Goal: Task Accomplishment & Management: Use online tool/utility

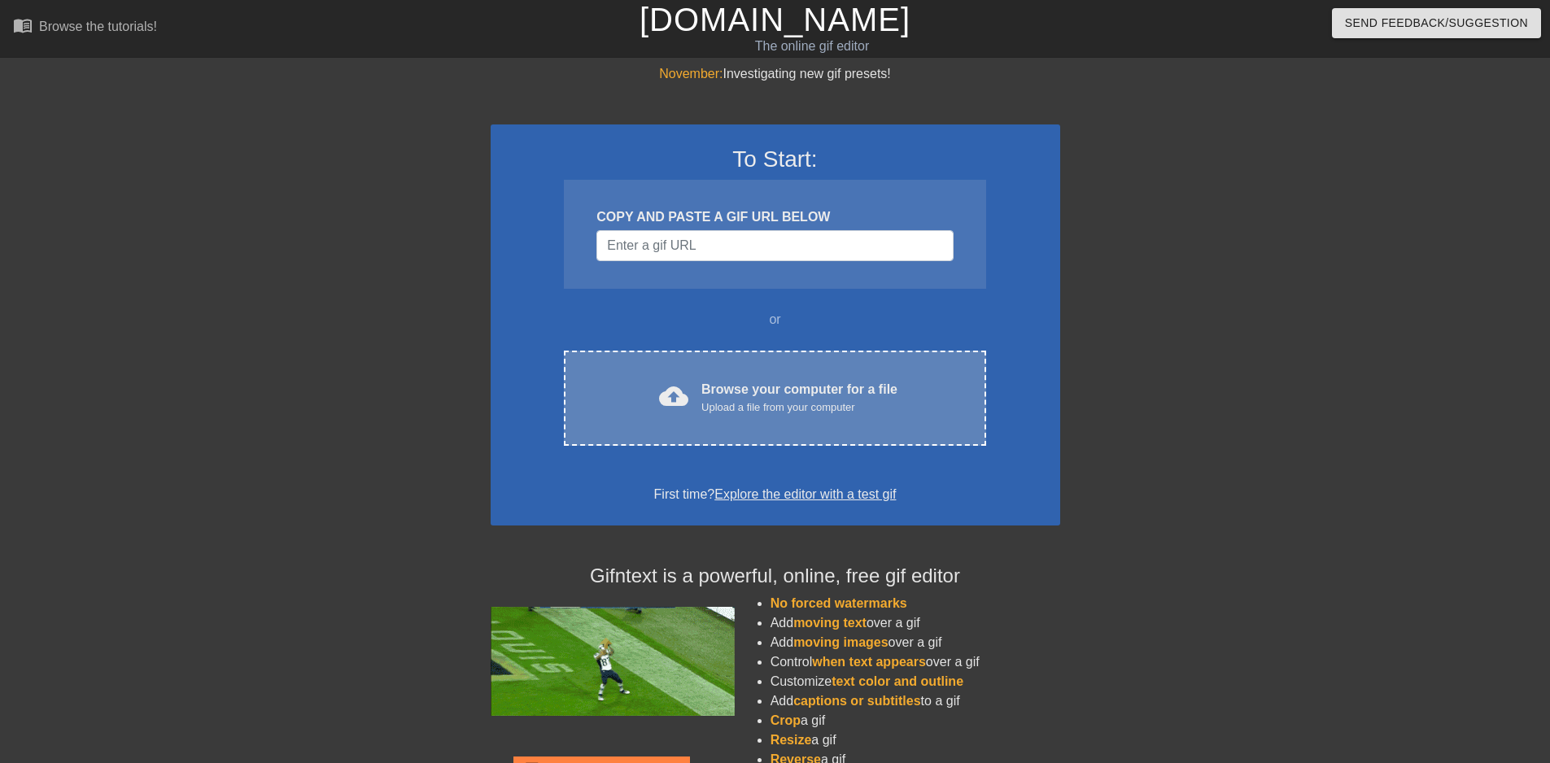
click at [743, 400] on div "Upload a file from your computer" at bounding box center [800, 408] width 196 height 16
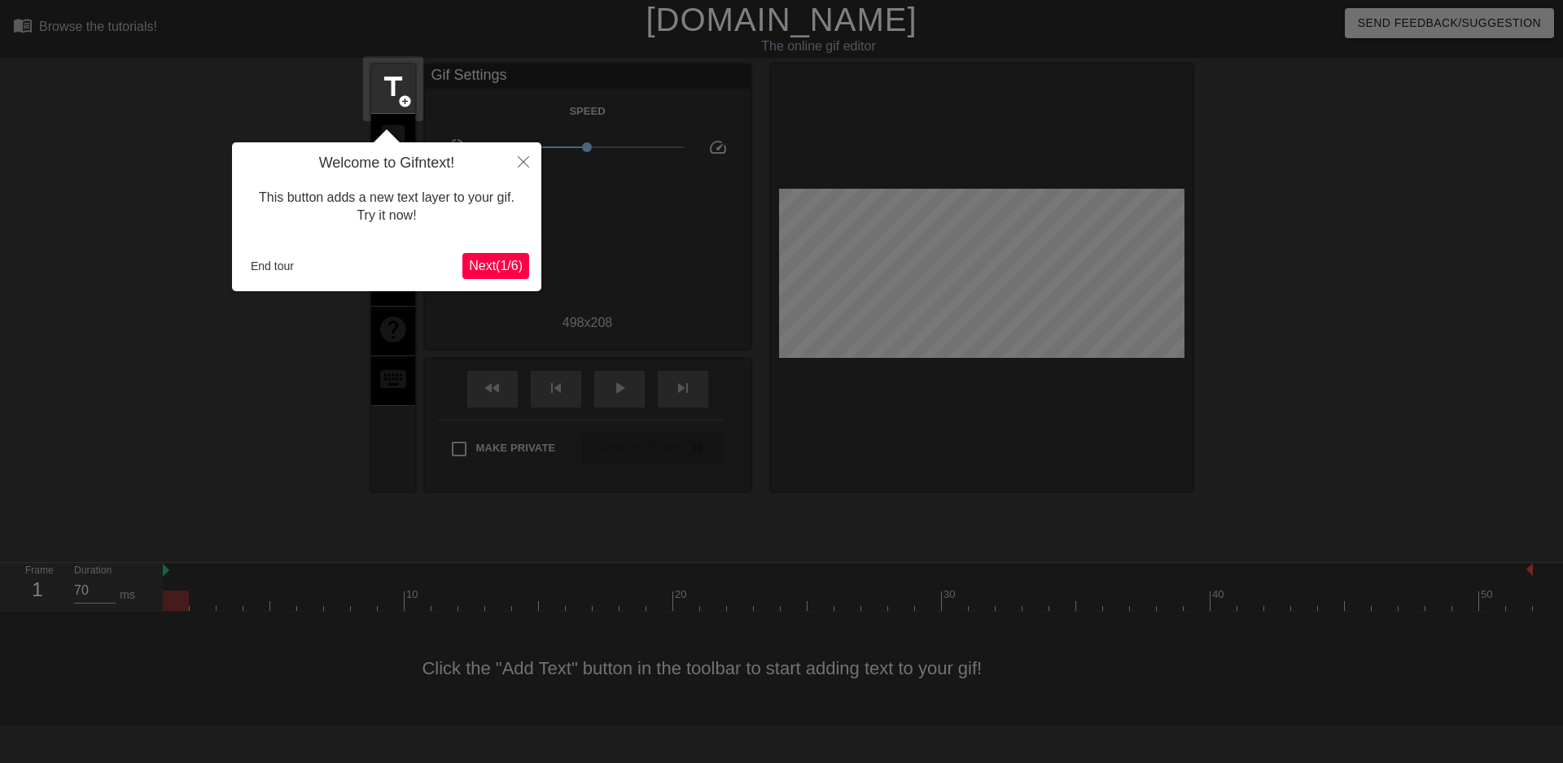
click at [487, 272] on span "Next ( 1 / 6 )" at bounding box center [496, 266] width 54 height 14
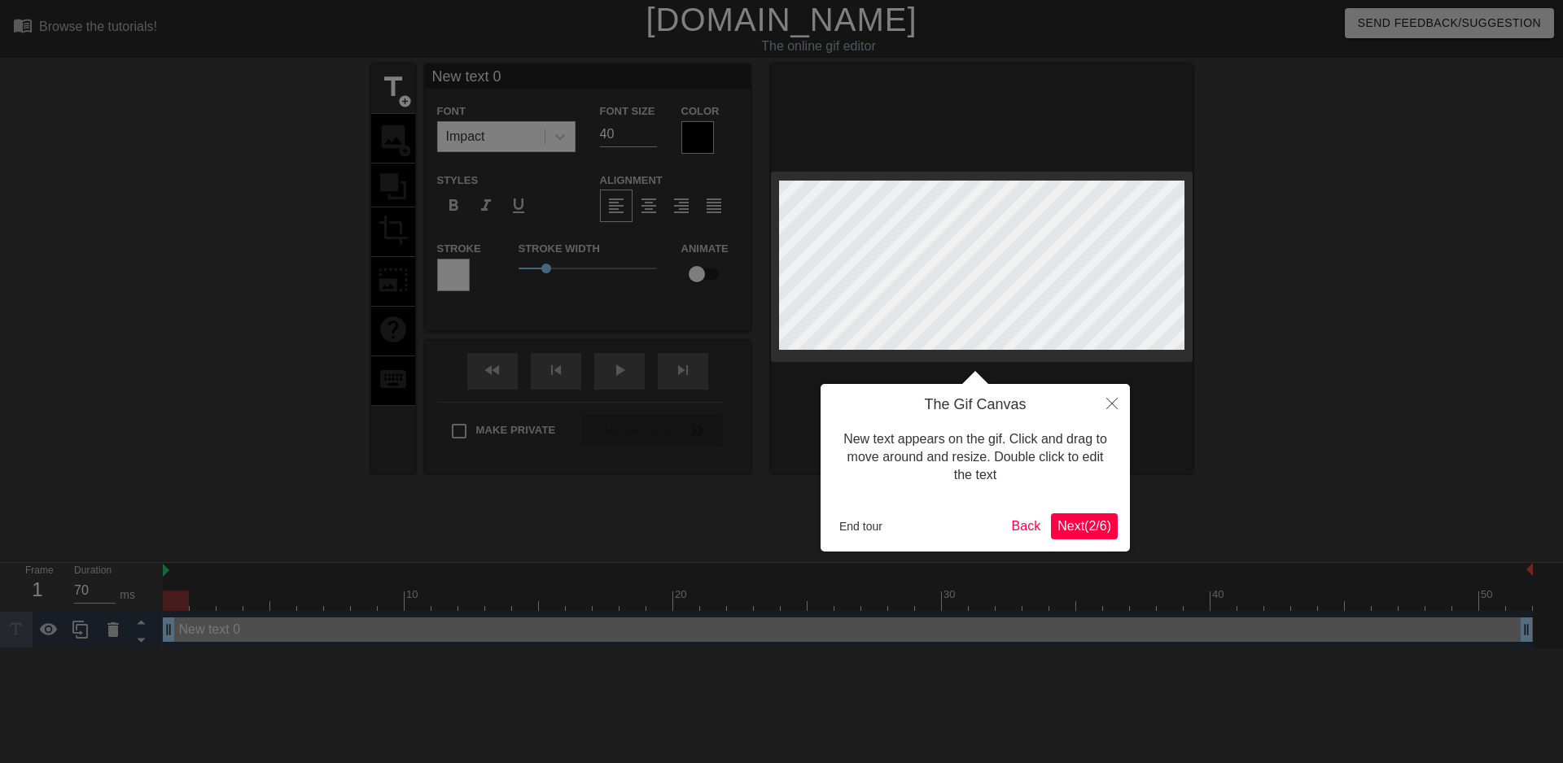
click at [1099, 519] on span "Next ( 2 / 6 )" at bounding box center [1084, 526] width 54 height 14
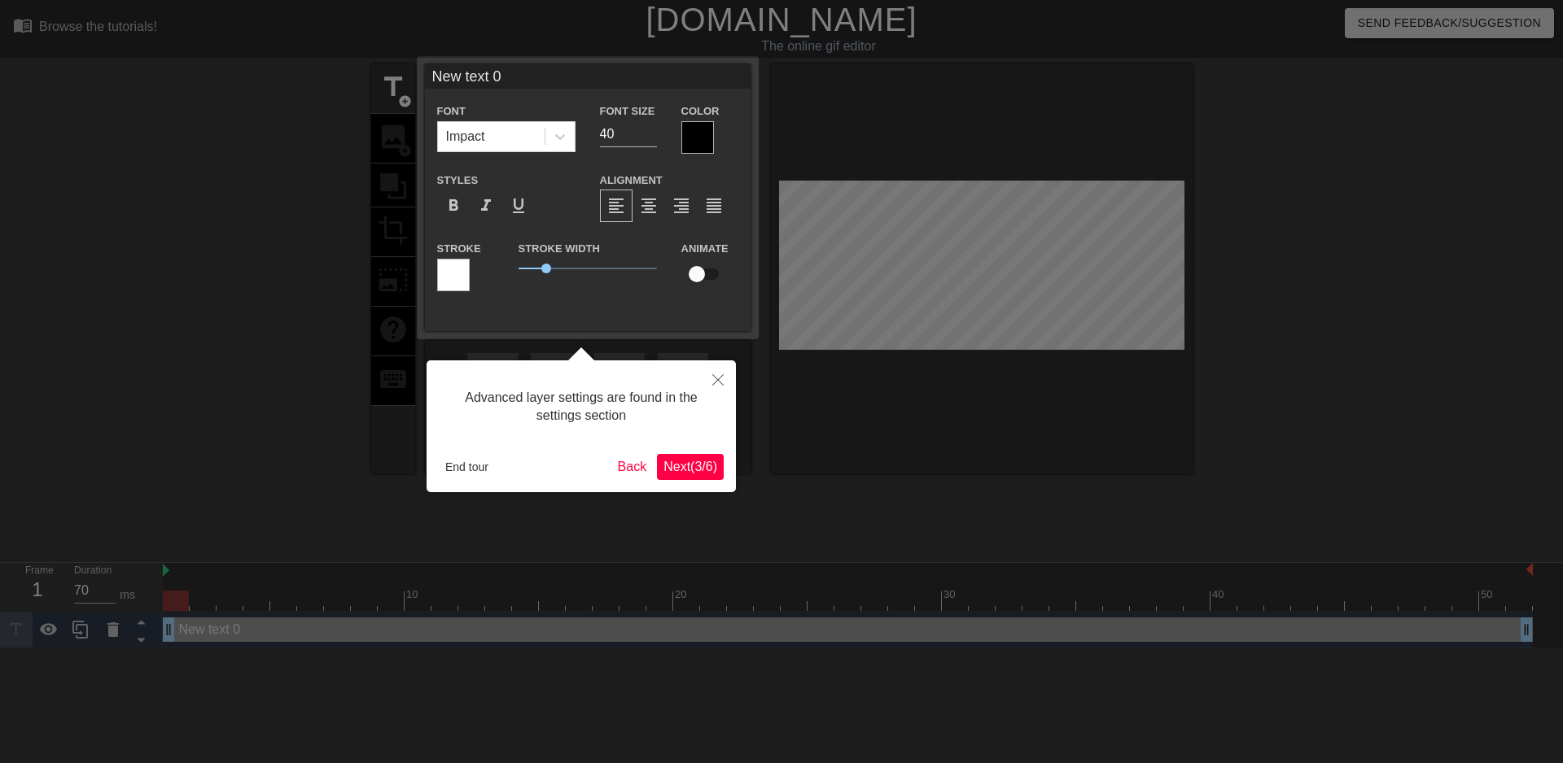
click at [705, 457] on button "Next ( 3 / 6 )" at bounding box center [690, 467] width 67 height 26
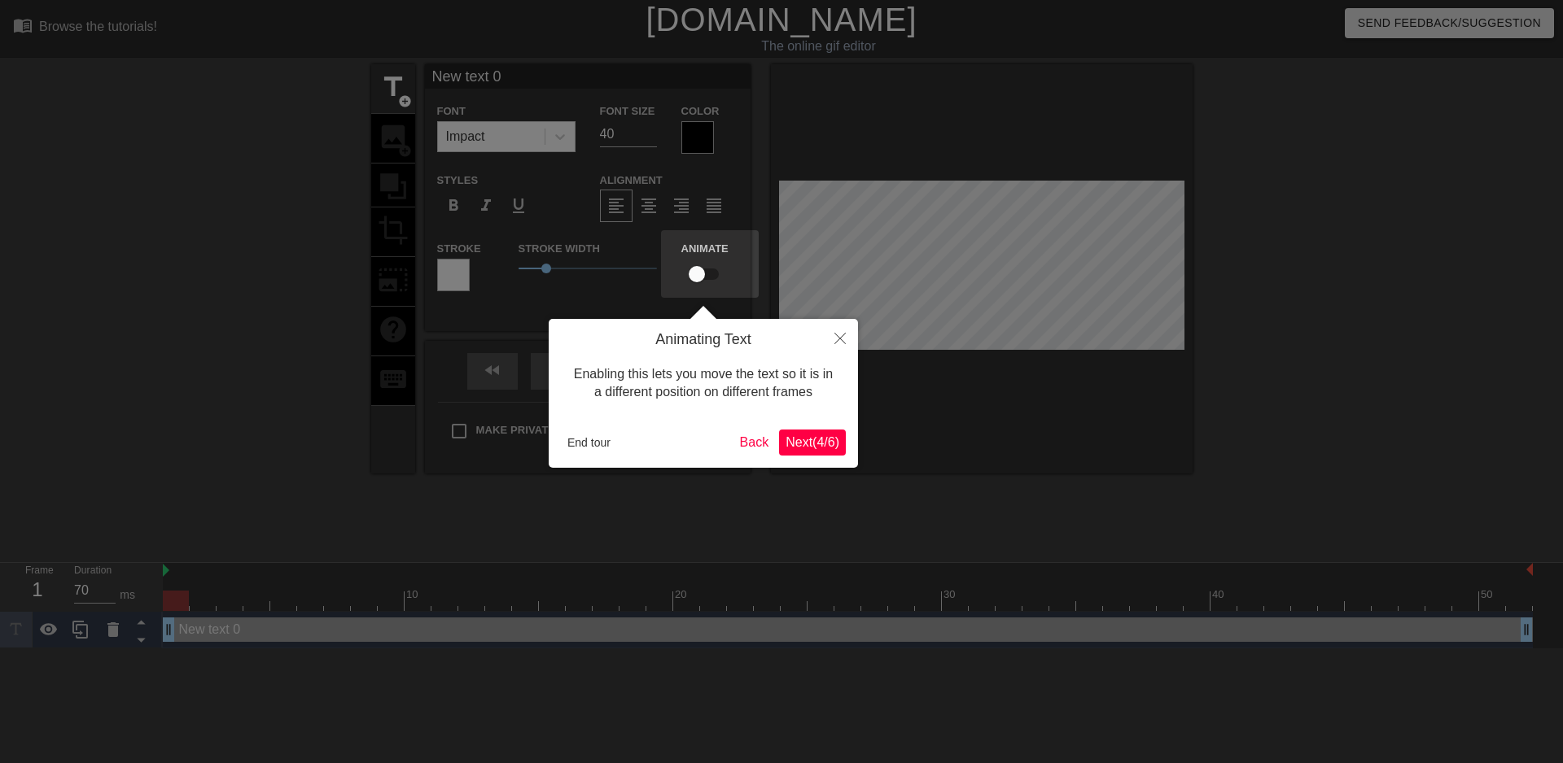
click at [808, 447] on span "Next ( 4 / 6 )" at bounding box center [812, 442] width 54 height 14
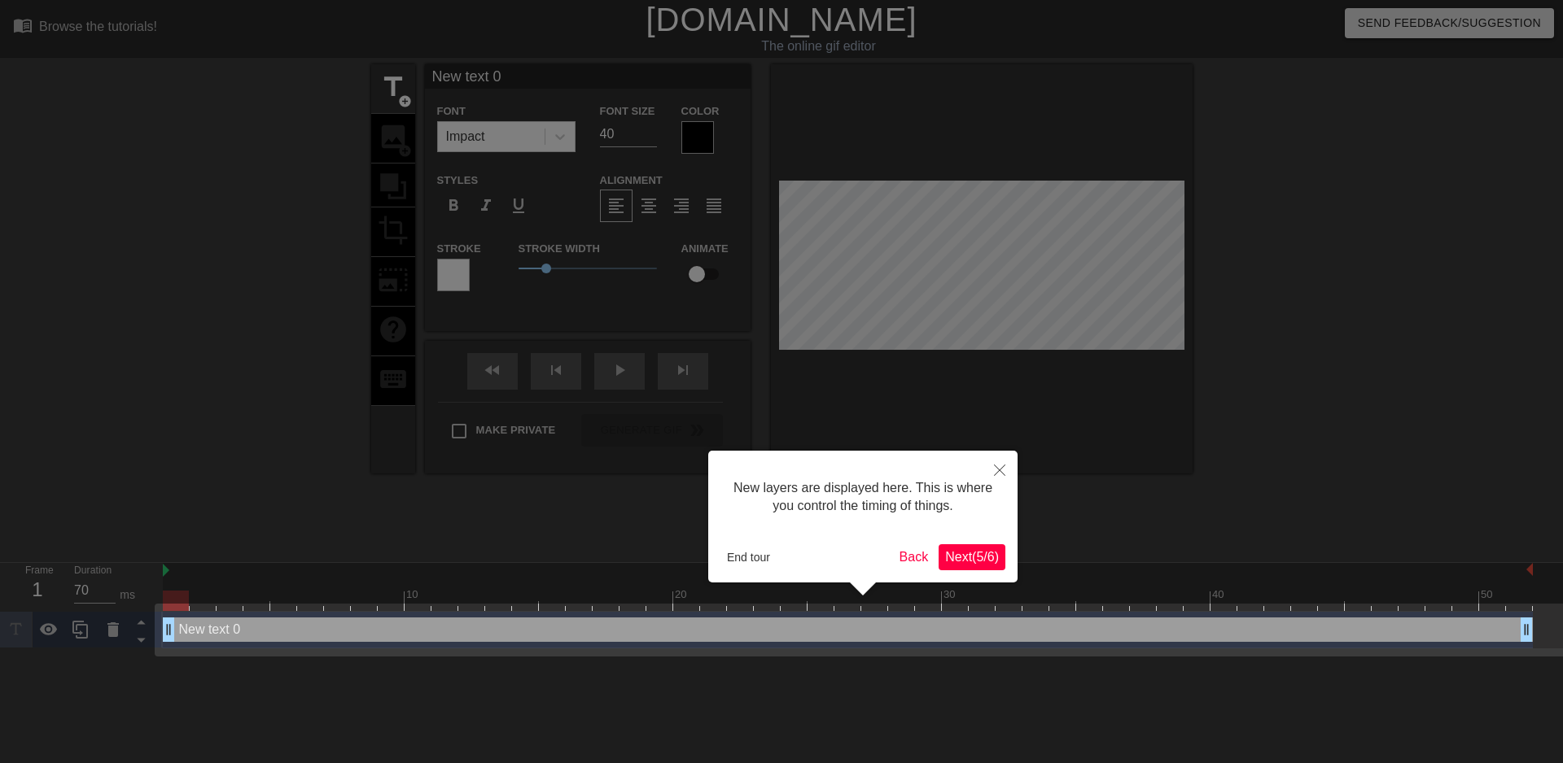
click at [954, 556] on span "Next ( 5 / 6 )" at bounding box center [972, 557] width 54 height 14
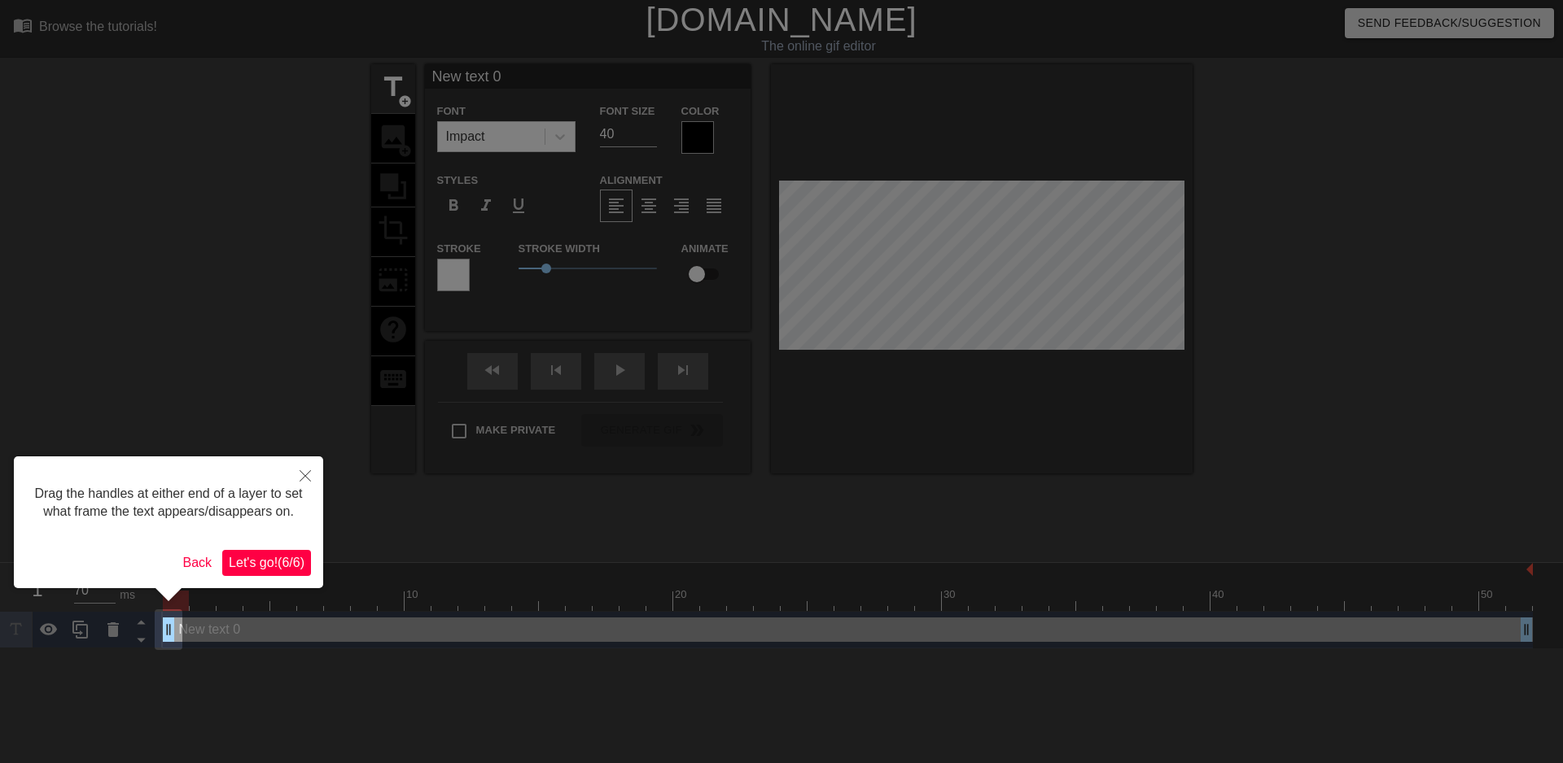
click at [256, 566] on span "Let's go! ( 6 / 6 )" at bounding box center [267, 563] width 76 height 14
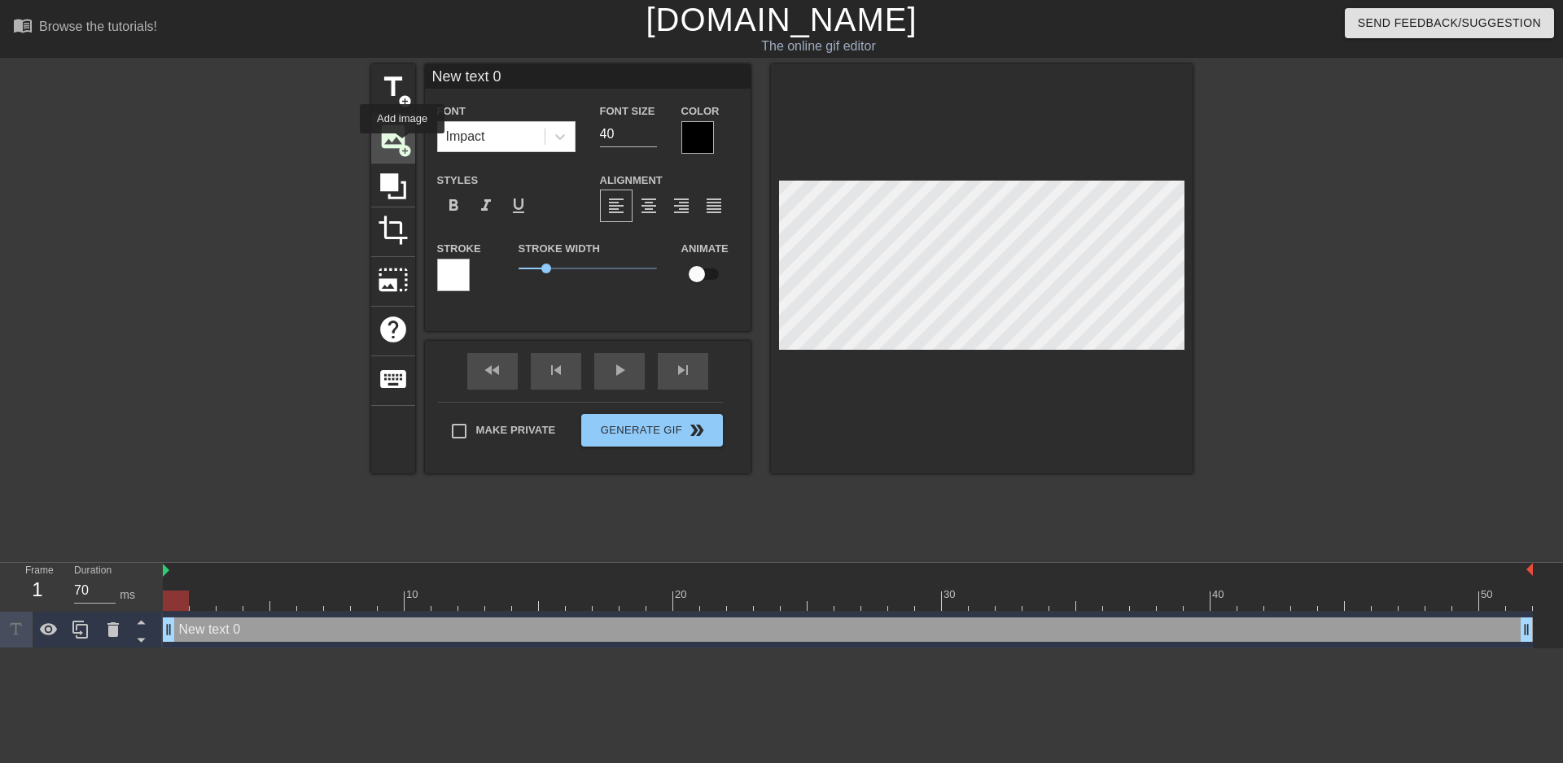
click at [402, 145] on span "add_circle" at bounding box center [405, 151] width 14 height 14
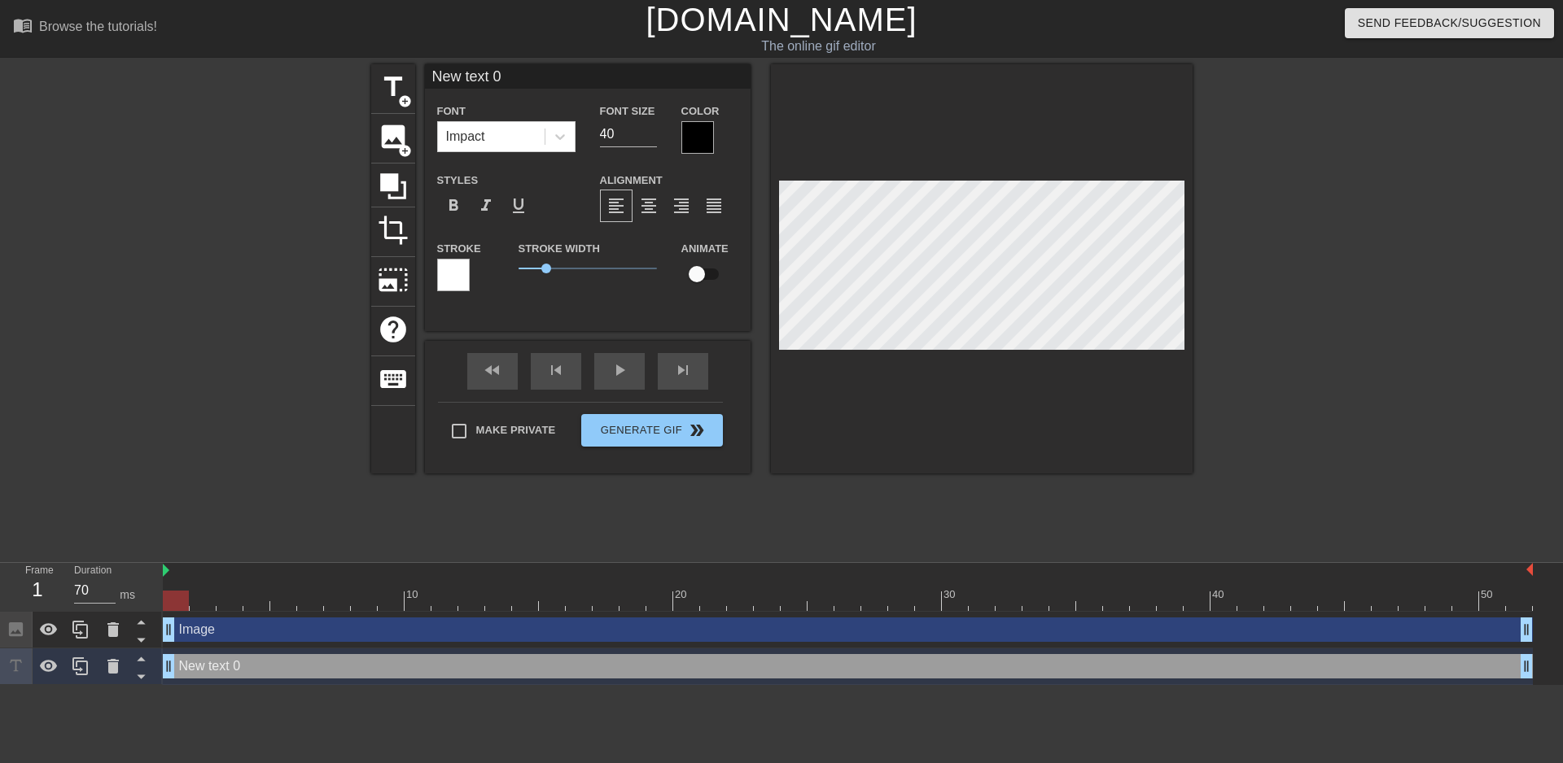
type input "New ext 0"
type textarea "New ext 0"
type input "Newext 0"
type textarea "Newext 0"
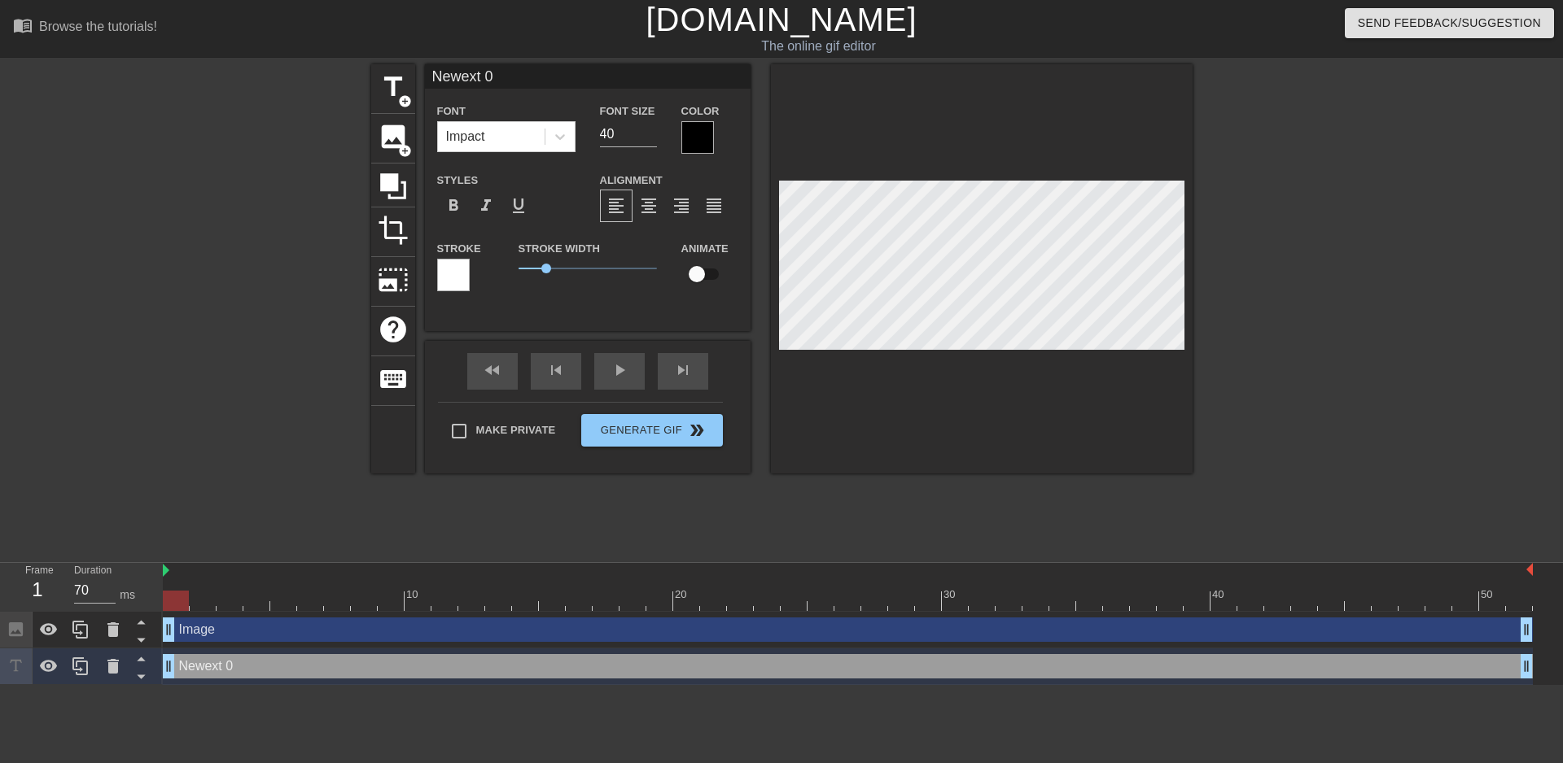
type input "Neext 0"
type textarea "Neext 0"
type input "Next 0"
type textarea "Next 0"
type input "ext 0"
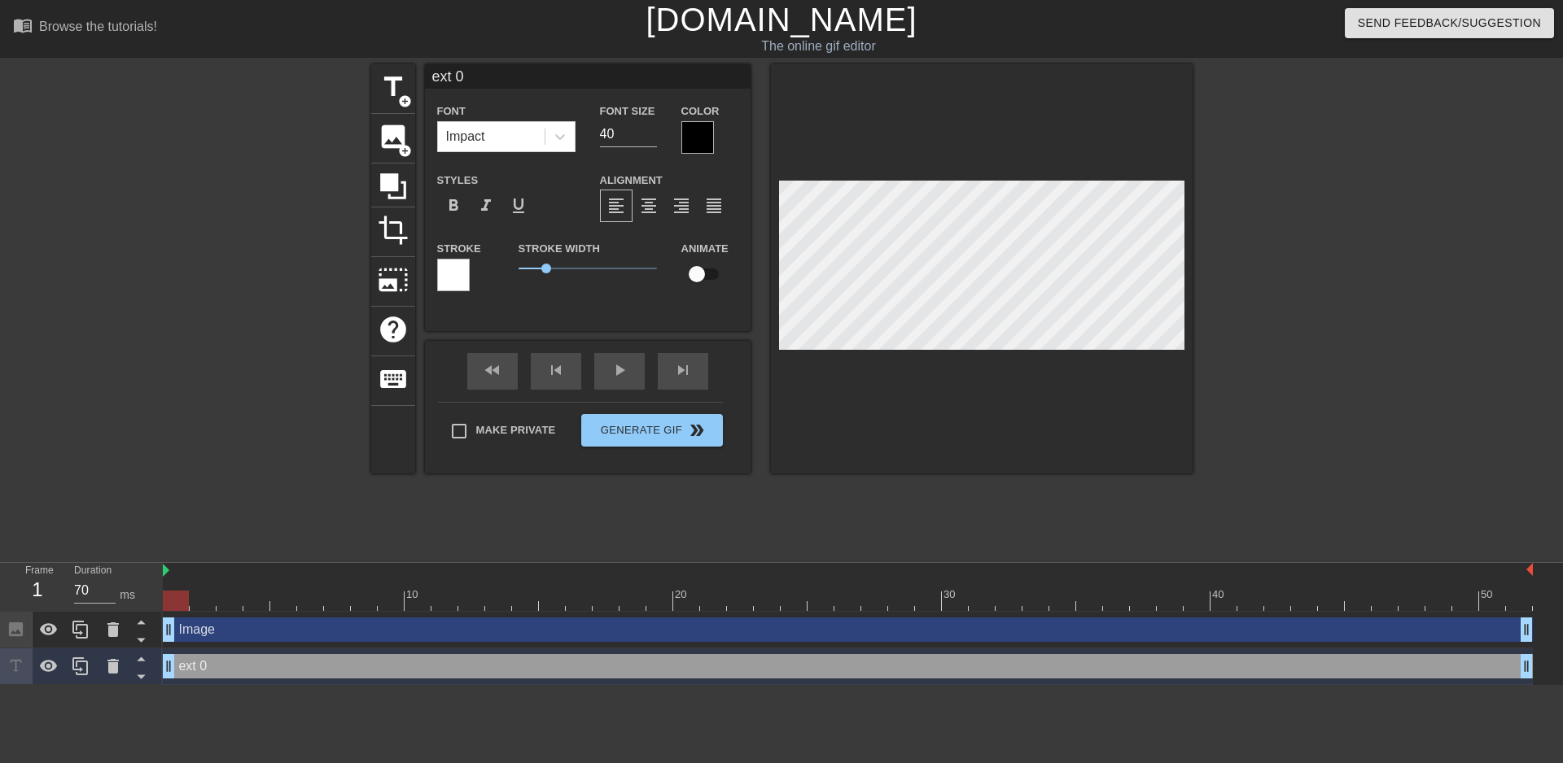
type textarea "ext 0"
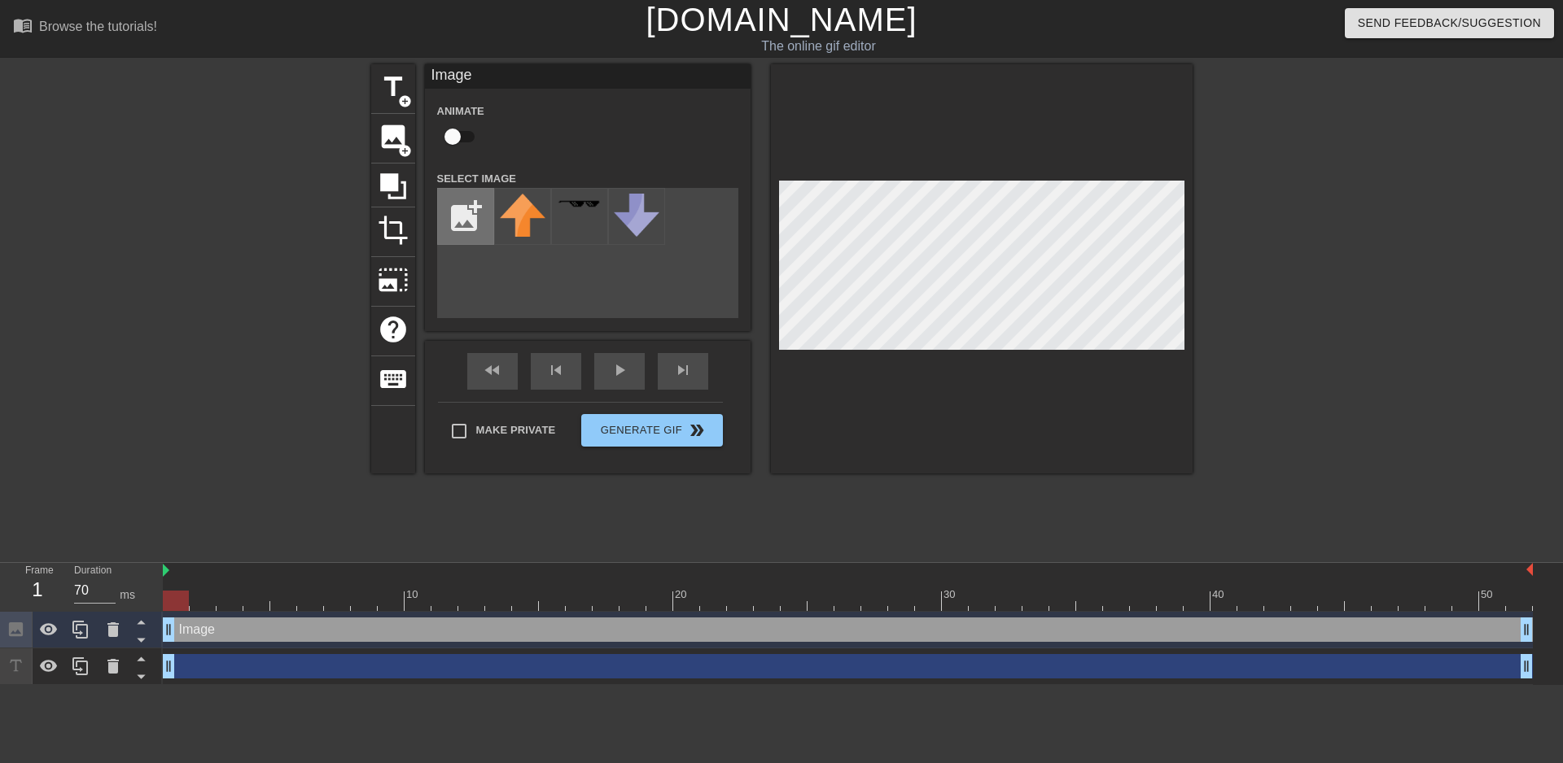
click at [472, 207] on input "file" at bounding box center [465, 216] width 55 height 55
type input "C:\fakepath\OkadaIzo_Token.png"
click at [530, 224] on img at bounding box center [523, 217] width 46 height 46
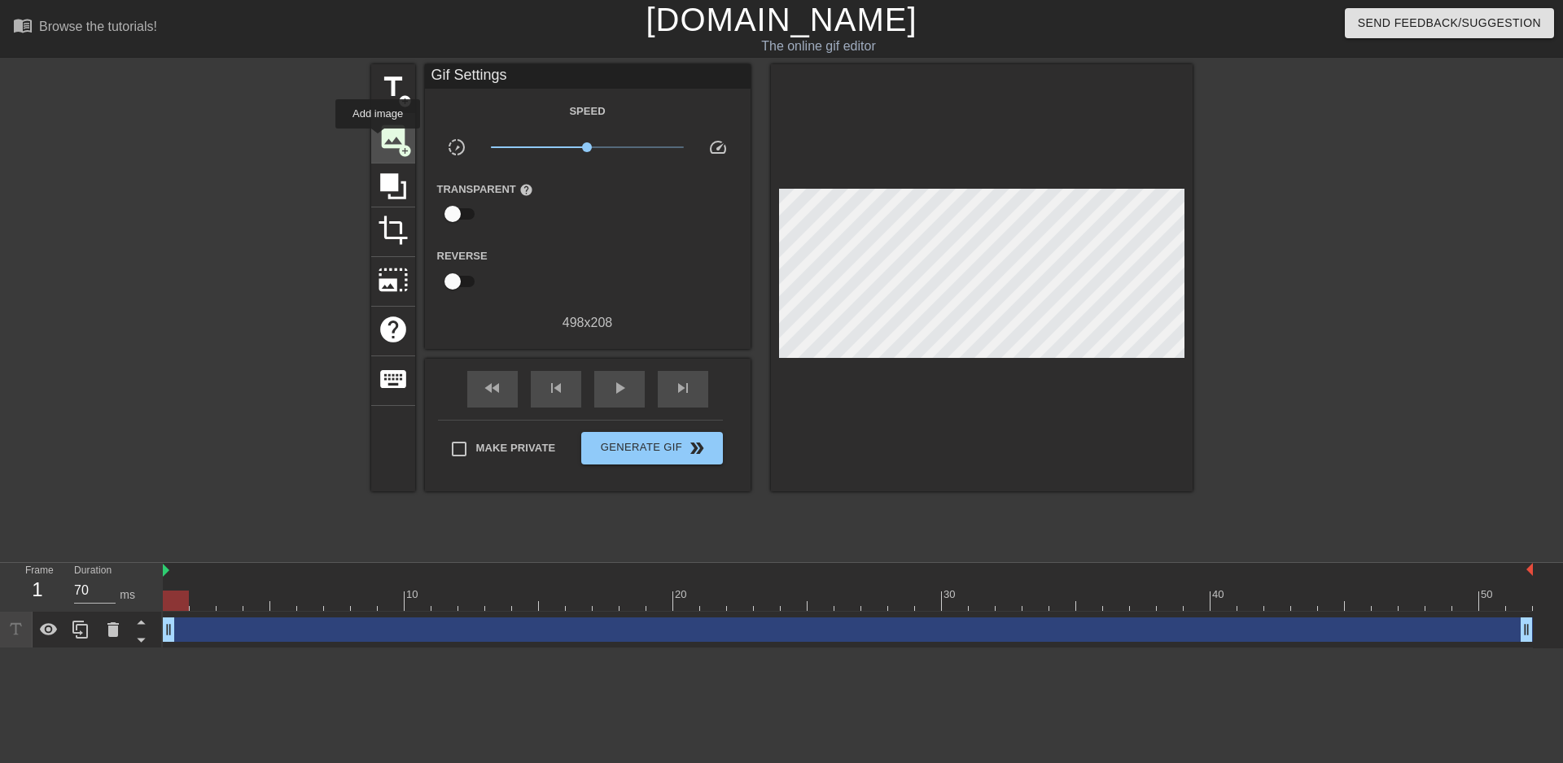
click at [378, 140] on span "image" at bounding box center [393, 136] width 31 height 31
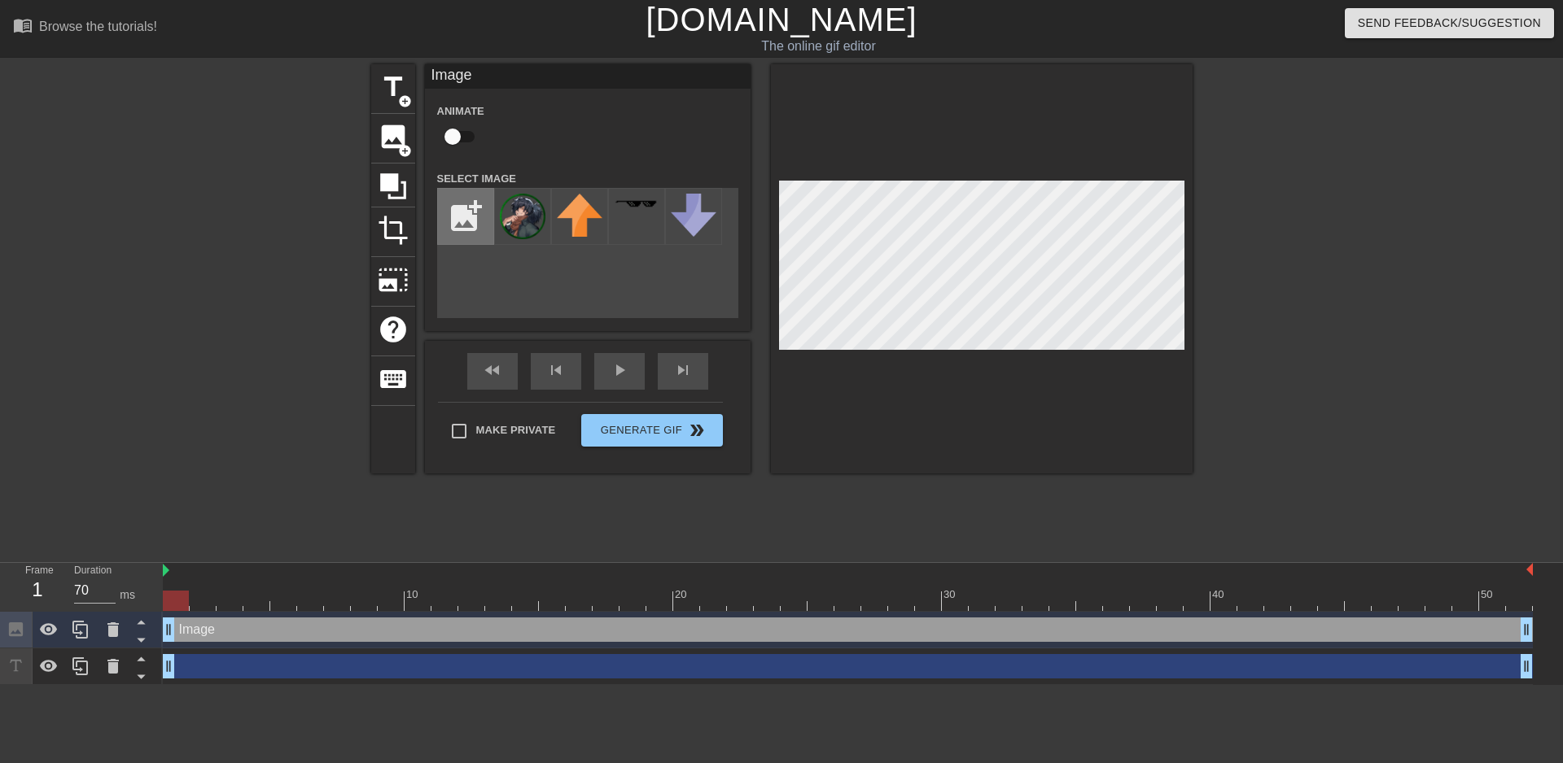
click at [459, 217] on input "file" at bounding box center [465, 216] width 55 height 55
type input "C:\fakepath\[PERSON_NAME].png"
click at [538, 227] on img at bounding box center [523, 217] width 46 height 46
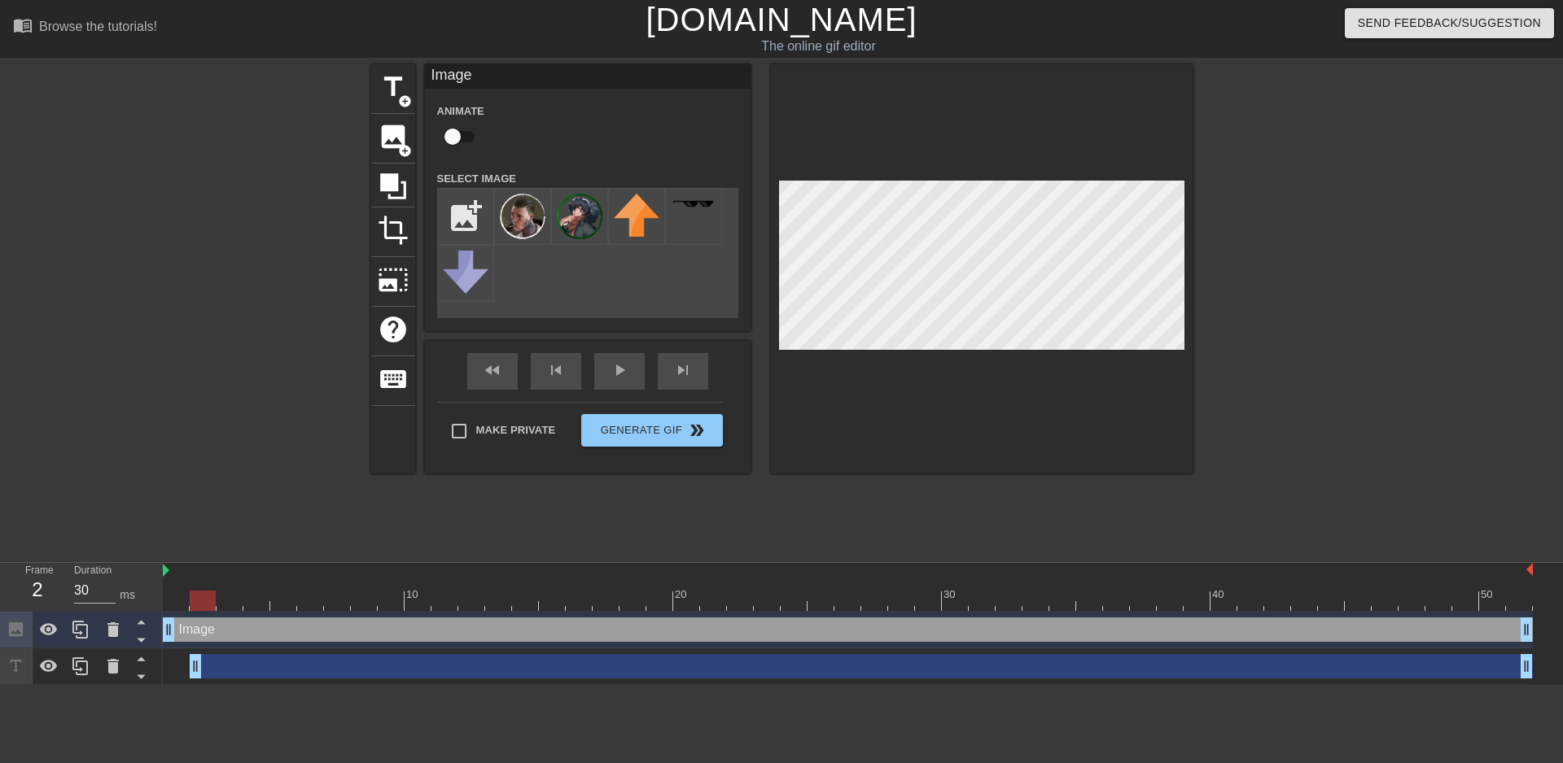
drag, startPoint x: 170, startPoint y: 668, endPoint x: 199, endPoint y: 674, distance: 29.8
click at [196, 635] on div "Image drag_handle drag_handle" at bounding box center [848, 630] width 1370 height 24
drag, startPoint x: 196, startPoint y: 635, endPoint x: 208, endPoint y: 626, distance: 15.1
click at [208, 626] on div "Image drag_handle drag_handle" at bounding box center [848, 630] width 1370 height 24
drag, startPoint x: 195, startPoint y: 662, endPoint x: 413, endPoint y: 686, distance: 219.4
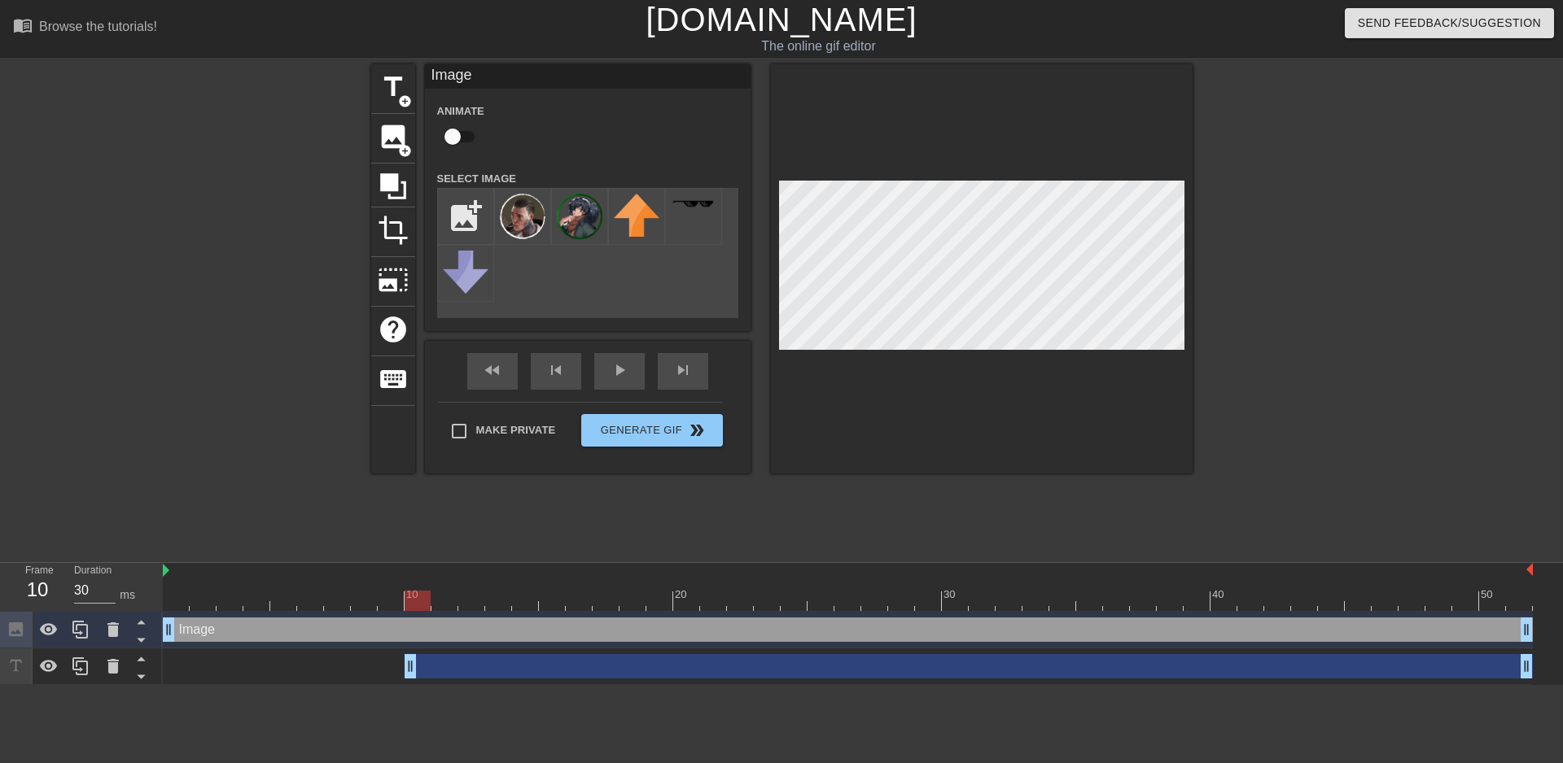
click at [413, 685] on html "menu_book Browse the tutorials! [DOMAIN_NAME] The online gif editor Send Feedba…" at bounding box center [781, 342] width 1563 height 685
drag, startPoint x: 411, startPoint y: 669, endPoint x: 55, endPoint y: 623, distance: 358.5
click at [55, 623] on div "Frame 1 Duration 70 ms 10 20 30 40 50 Image drag_handle drag_handle drag_handle…" at bounding box center [781, 624] width 1563 height 122
type input "70"
click at [448, 136] on input "checkbox" at bounding box center [452, 136] width 93 height 31
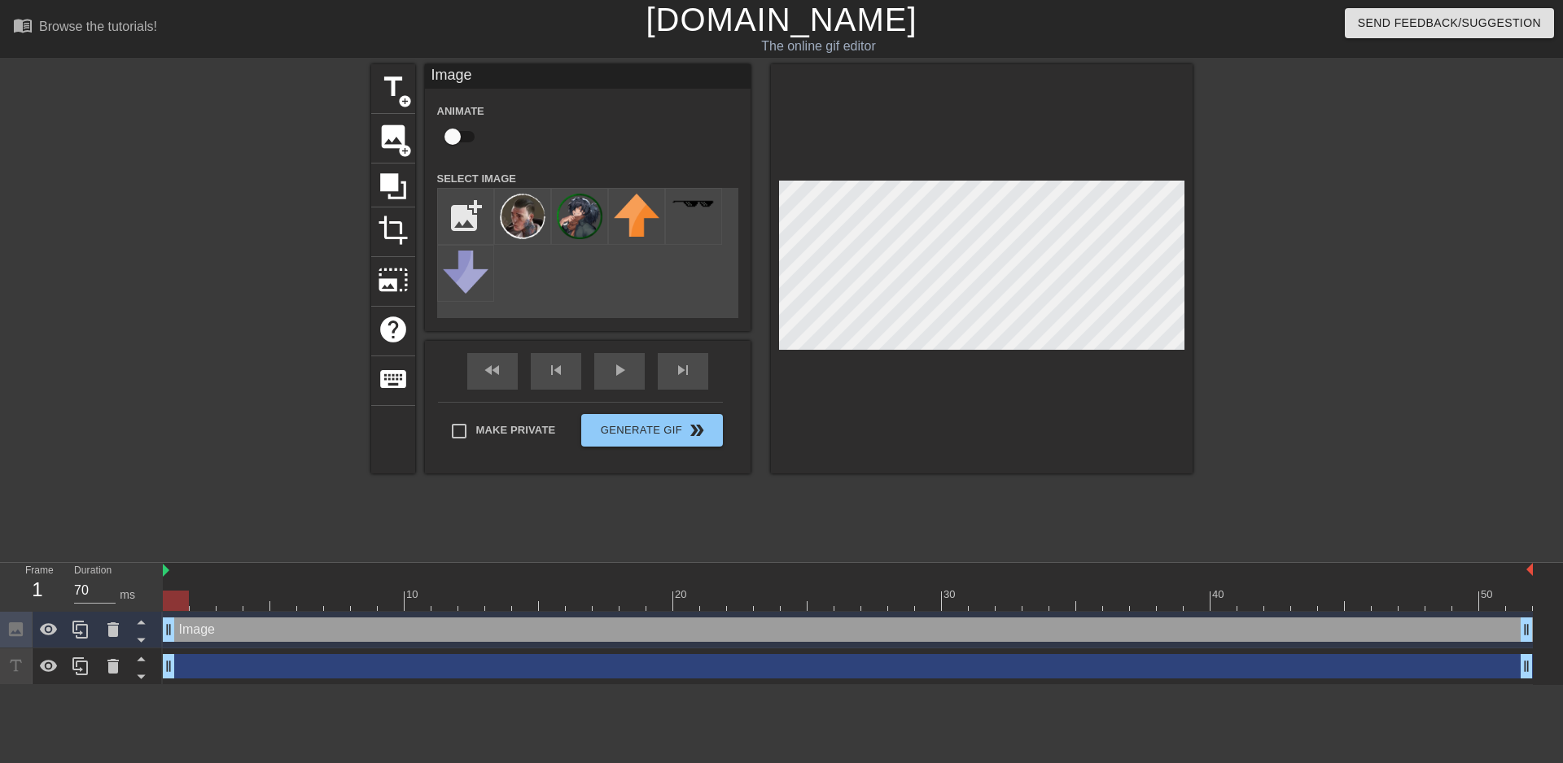
checkbox input "true"
drag, startPoint x: 171, startPoint y: 670, endPoint x: 260, endPoint y: 680, distance: 90.1
click at [260, 680] on div "drag_handle drag_handle" at bounding box center [848, 667] width 1370 height 37
click at [688, 376] on div "skip_next" at bounding box center [683, 371] width 50 height 37
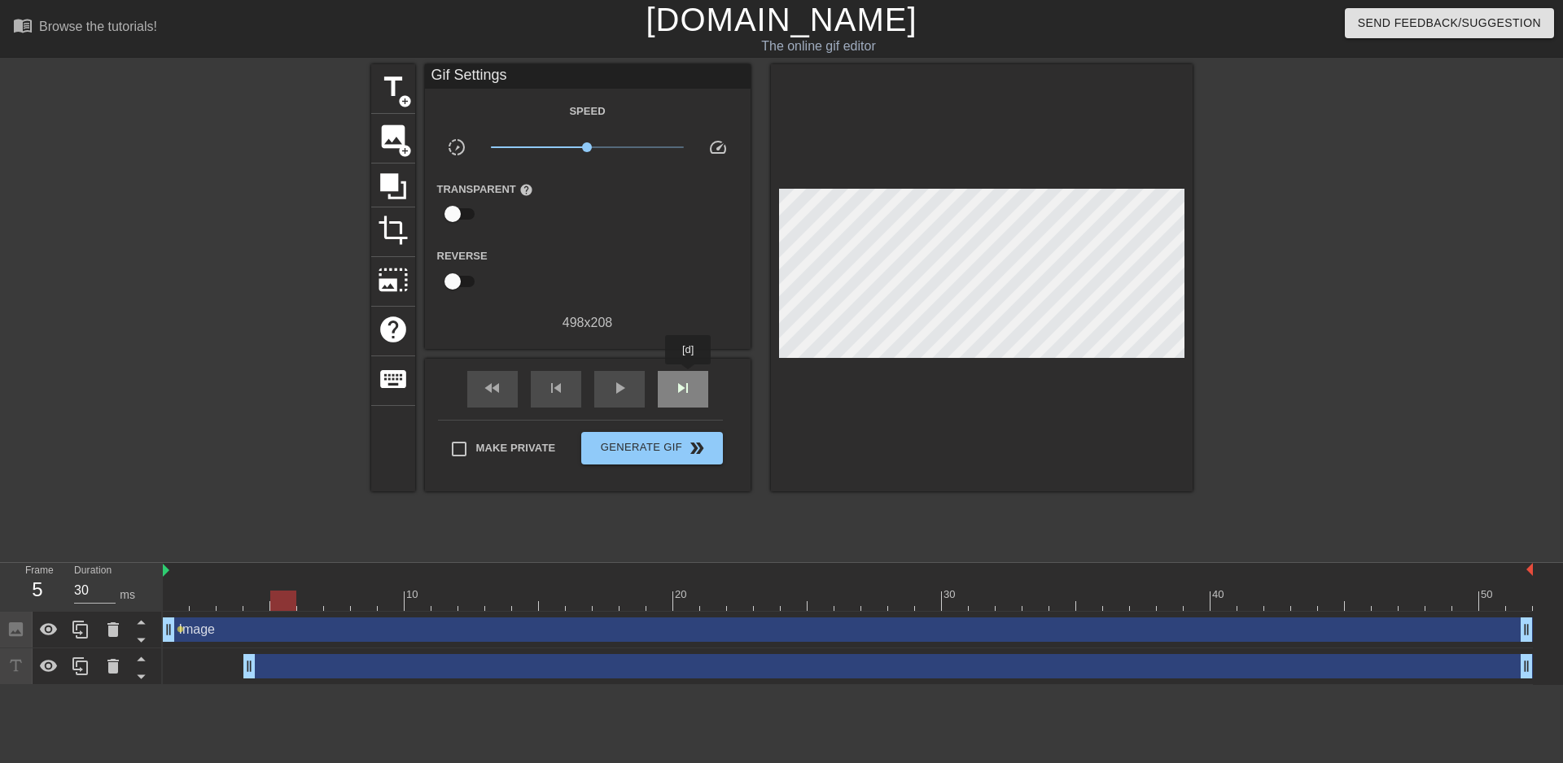
click at [688, 376] on div "skip_next" at bounding box center [683, 389] width 50 height 37
click at [503, 390] on div "fast_rewind" at bounding box center [492, 389] width 50 height 37
click at [498, 390] on span "fast_rewind" at bounding box center [493, 388] width 20 height 20
click at [695, 383] on div "skip_next" at bounding box center [683, 389] width 50 height 37
click at [674, 387] on span "skip_next" at bounding box center [683, 388] width 20 height 20
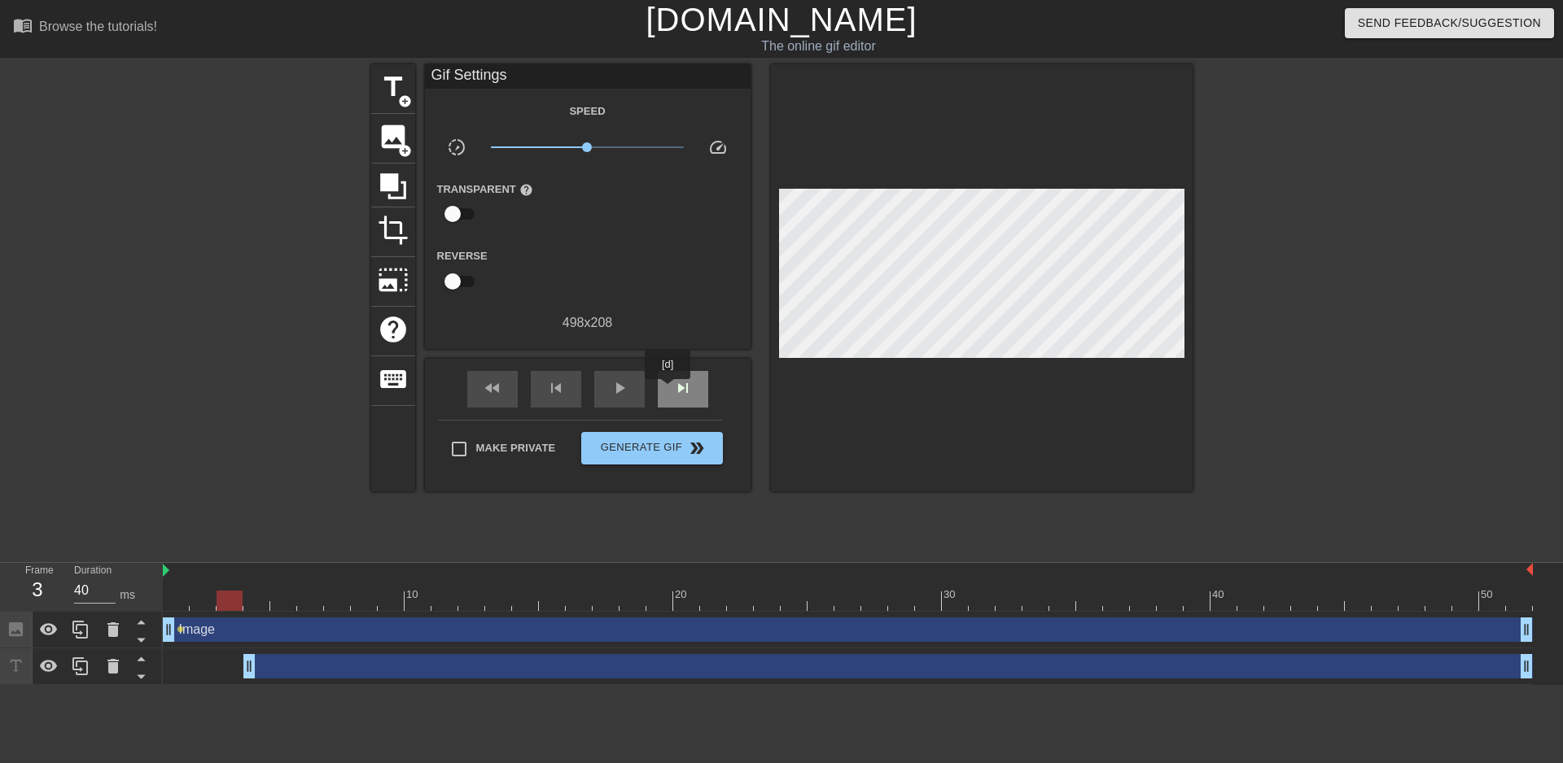
click at [673, 389] on span "skip_next" at bounding box center [683, 388] width 20 height 20
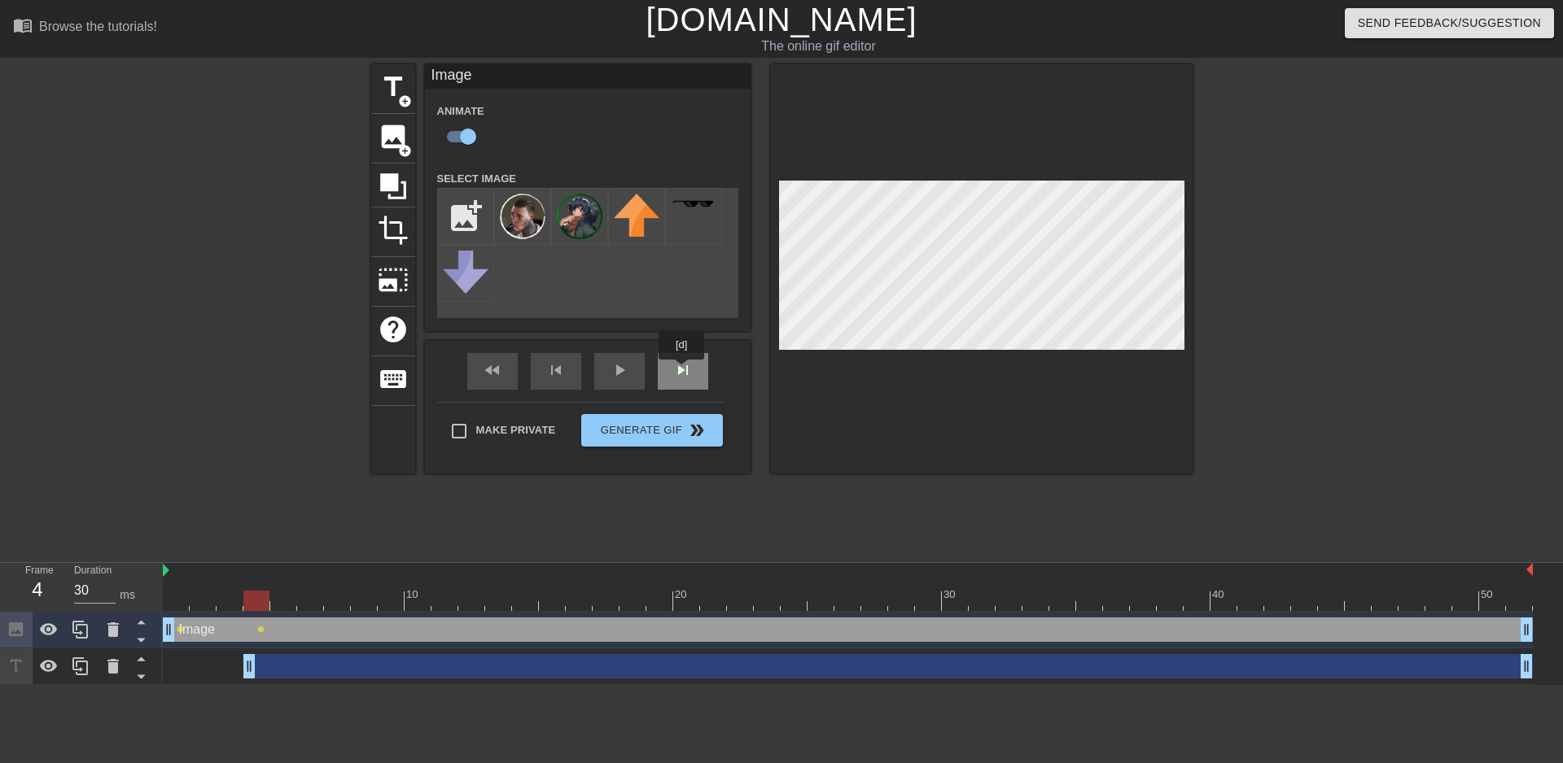
click at [682, 370] on div "skip_next" at bounding box center [683, 371] width 50 height 37
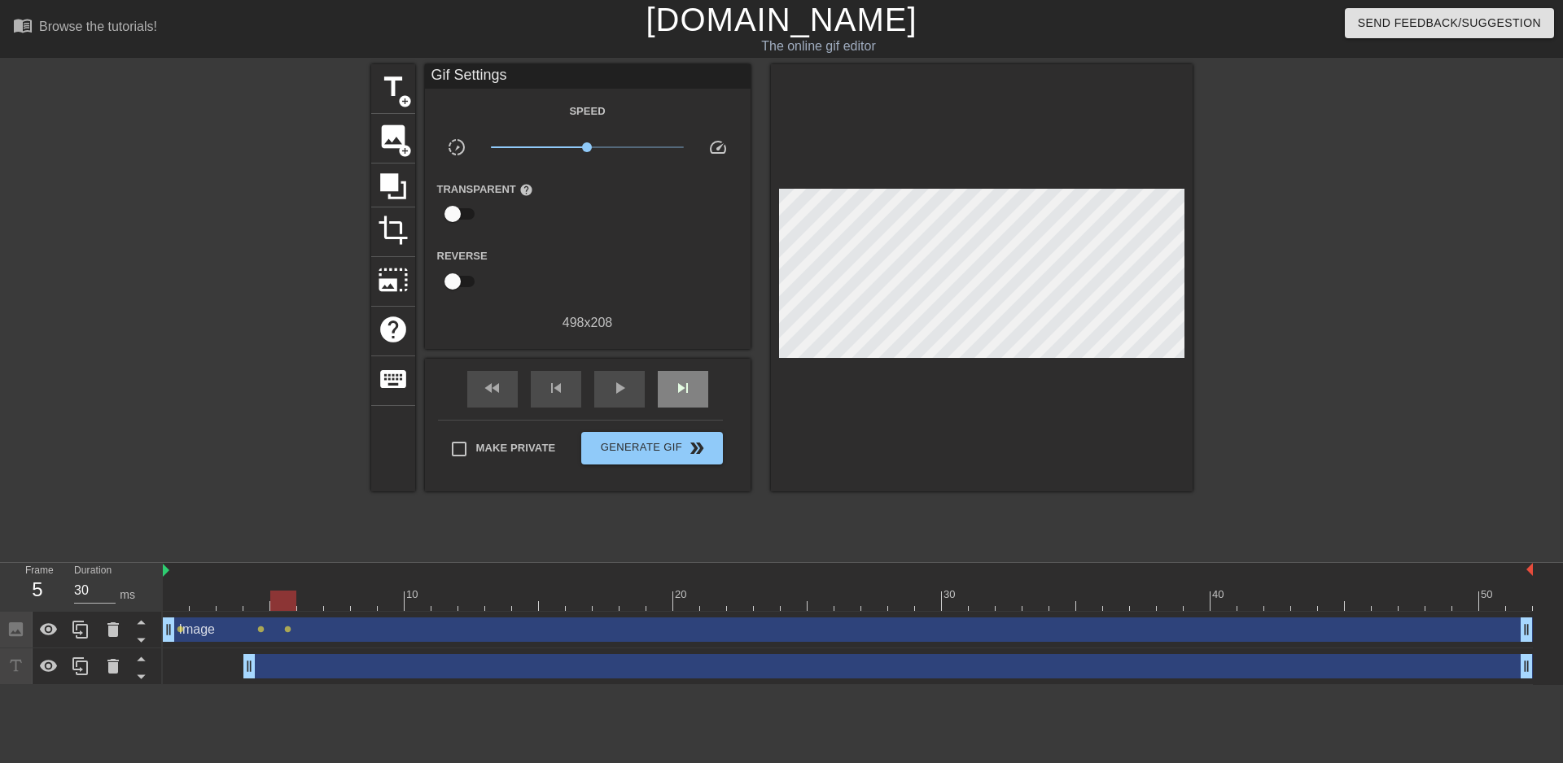
click at [678, 368] on div "fast_rewind skip_previous play_arrow skip_next" at bounding box center [587, 389] width 265 height 61
click at [689, 384] on span "skip_next" at bounding box center [683, 388] width 20 height 20
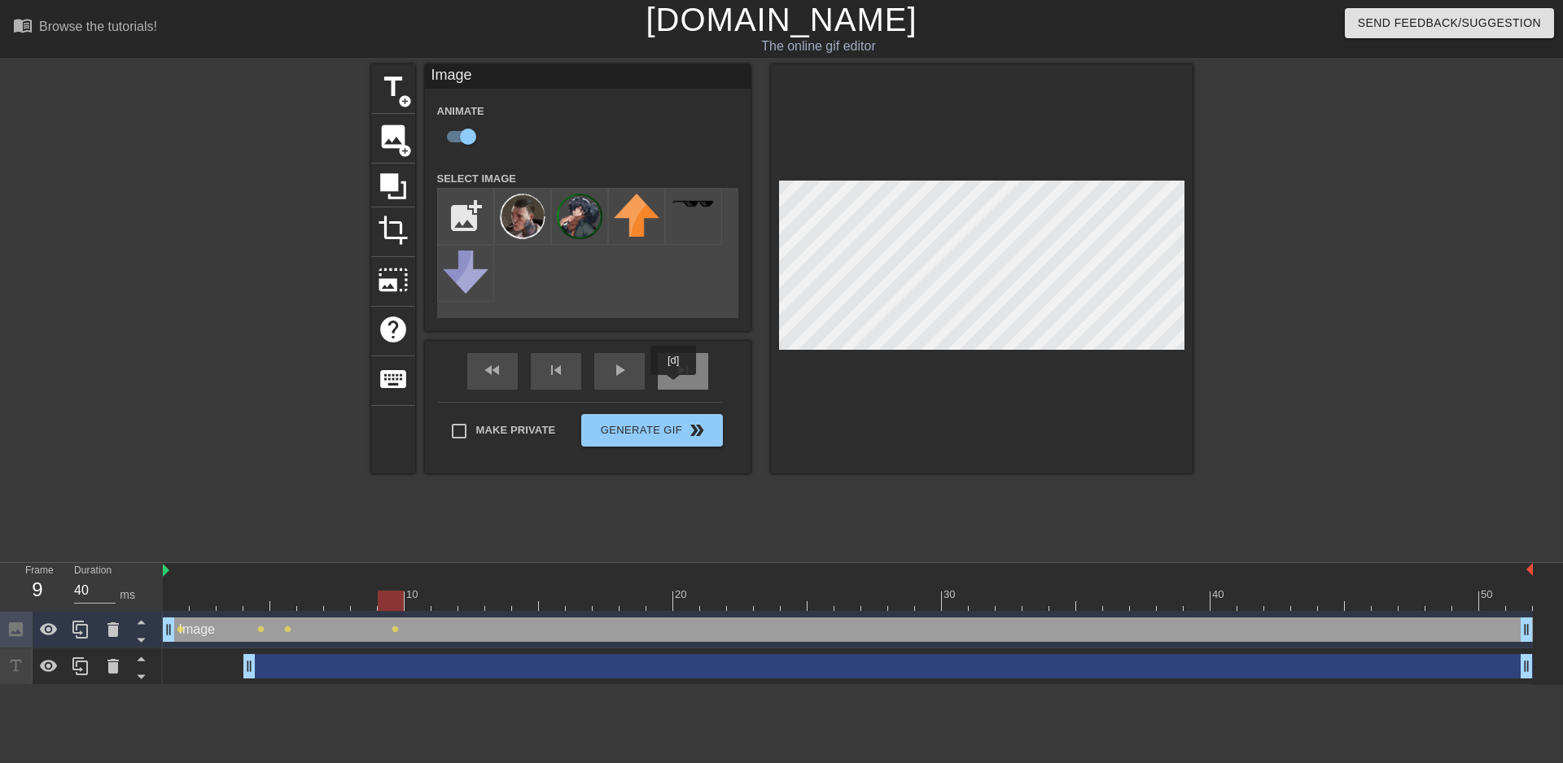
click at [680, 379] on span "skip_next" at bounding box center [683, 371] width 20 height 20
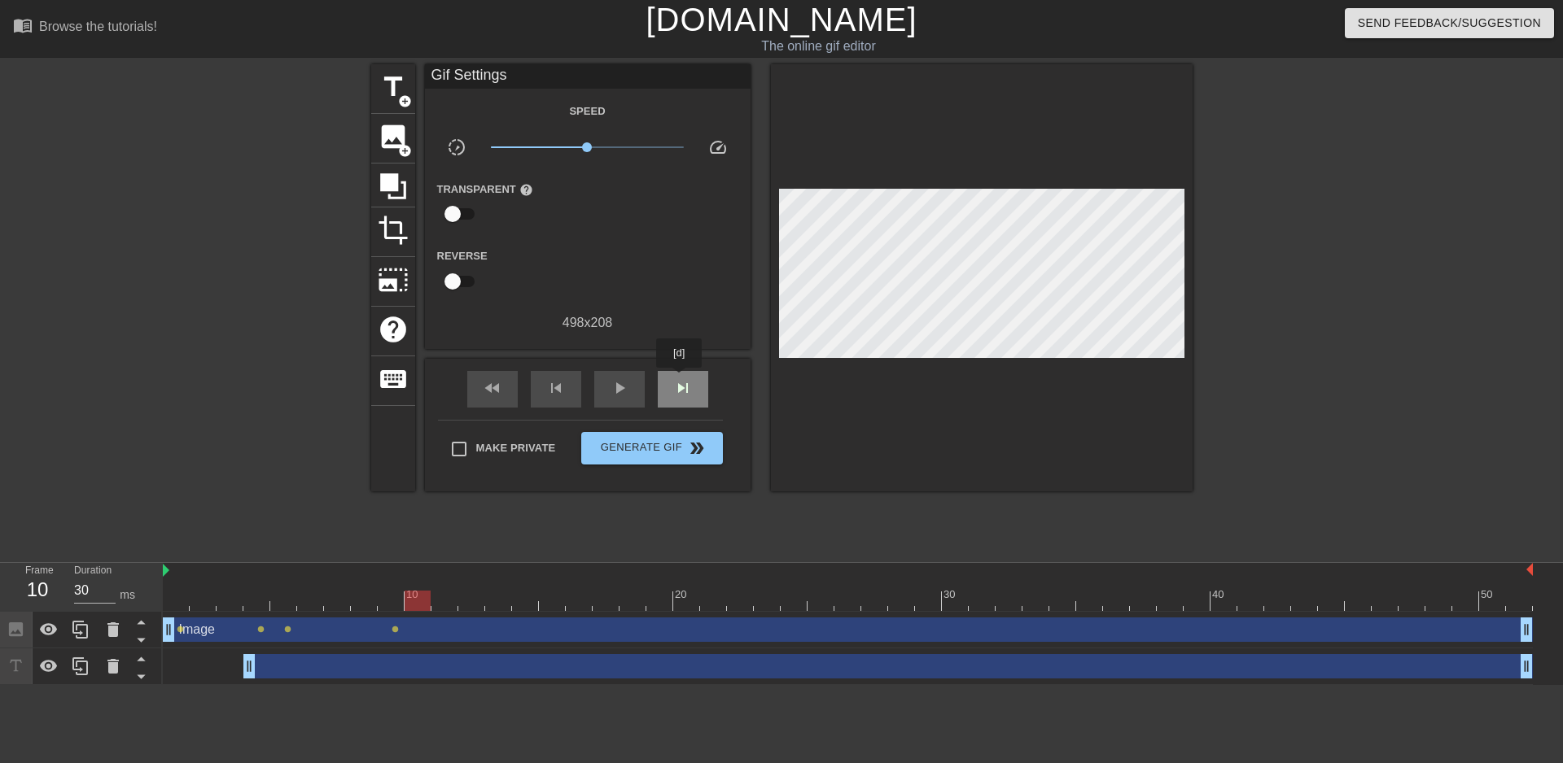
click at [680, 379] on span "skip_next" at bounding box center [683, 388] width 20 height 20
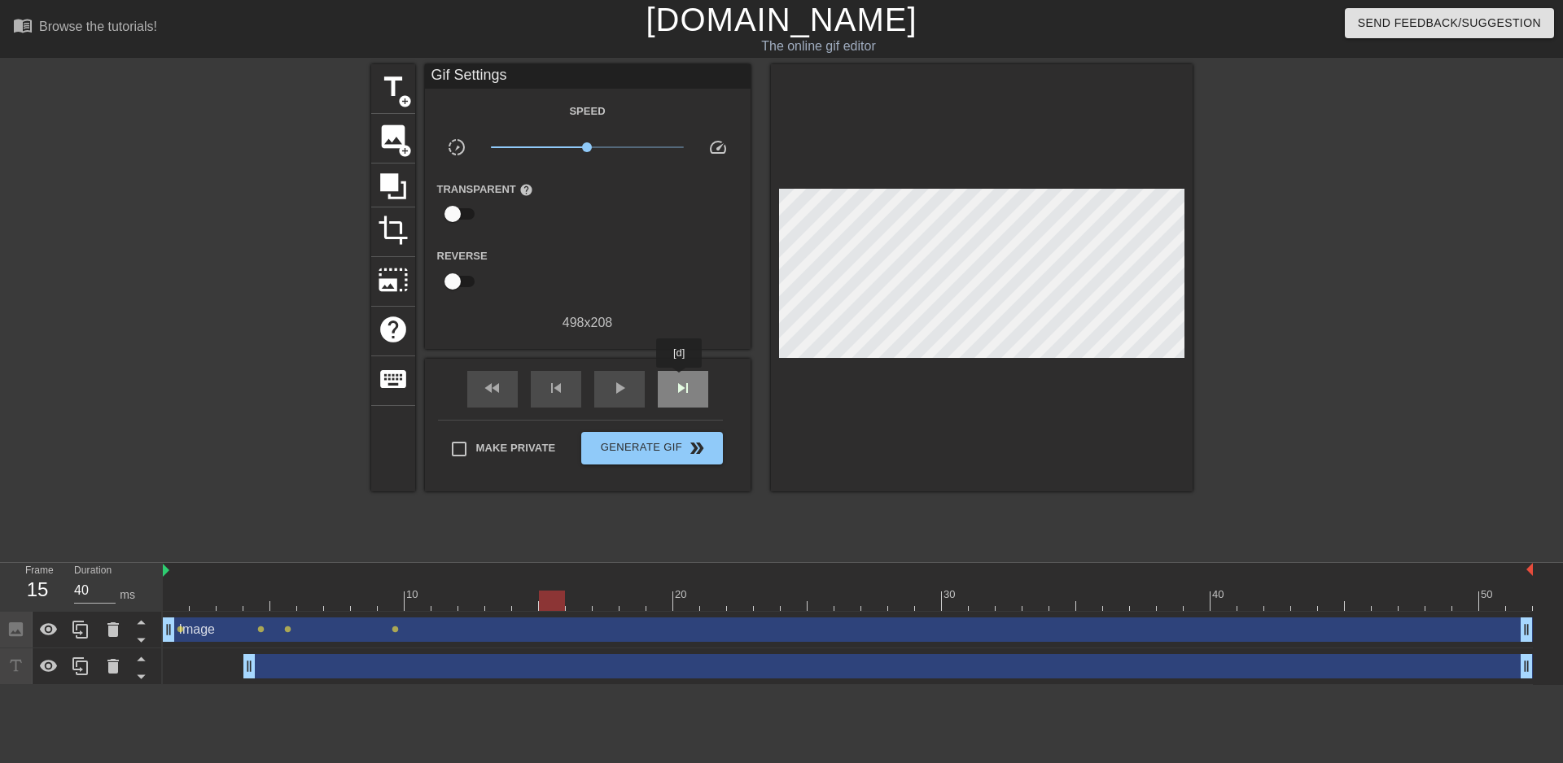
click at [680, 379] on span "skip_next" at bounding box center [683, 388] width 20 height 20
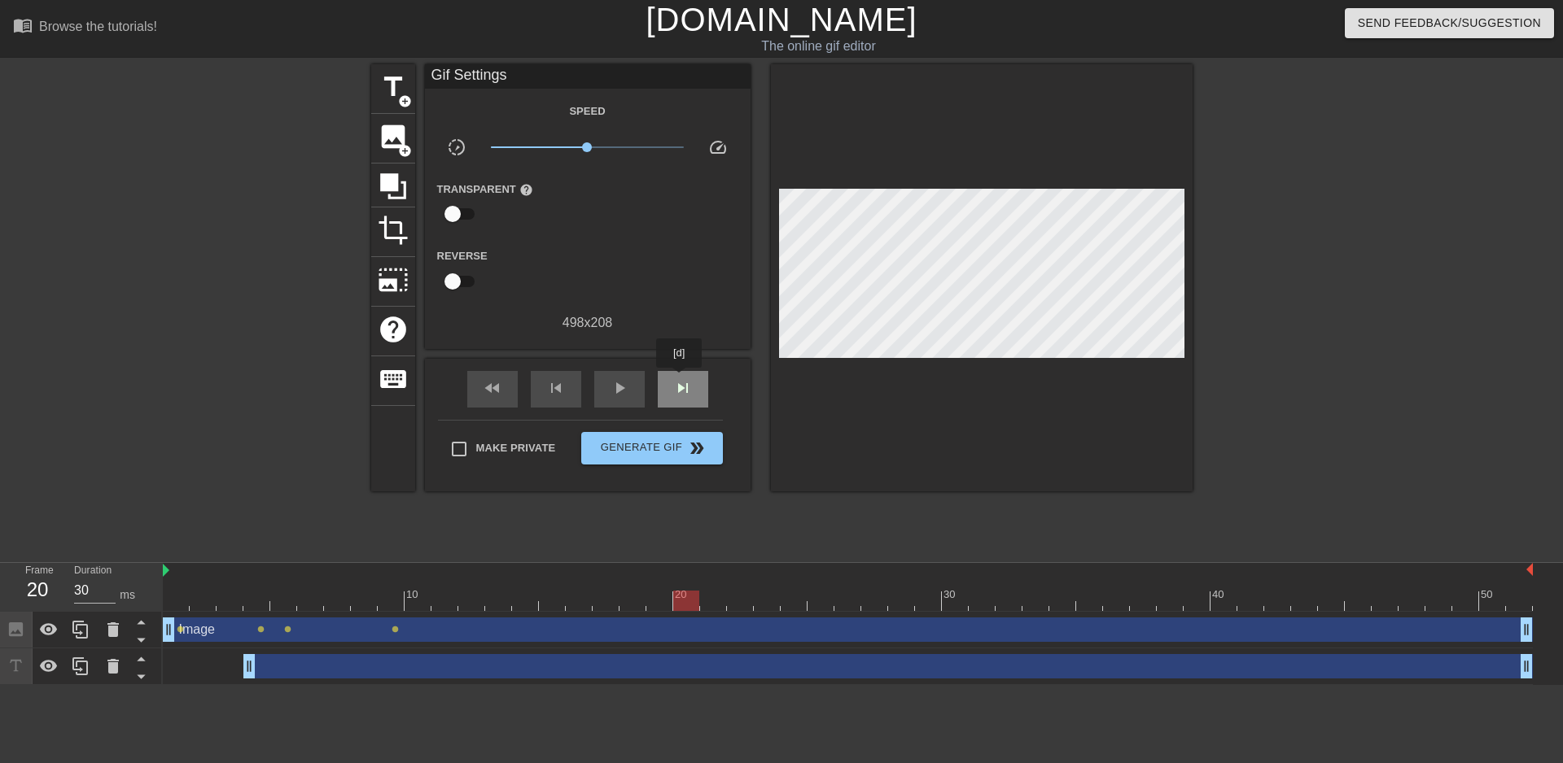
click at [680, 379] on span "skip_next" at bounding box center [683, 388] width 20 height 20
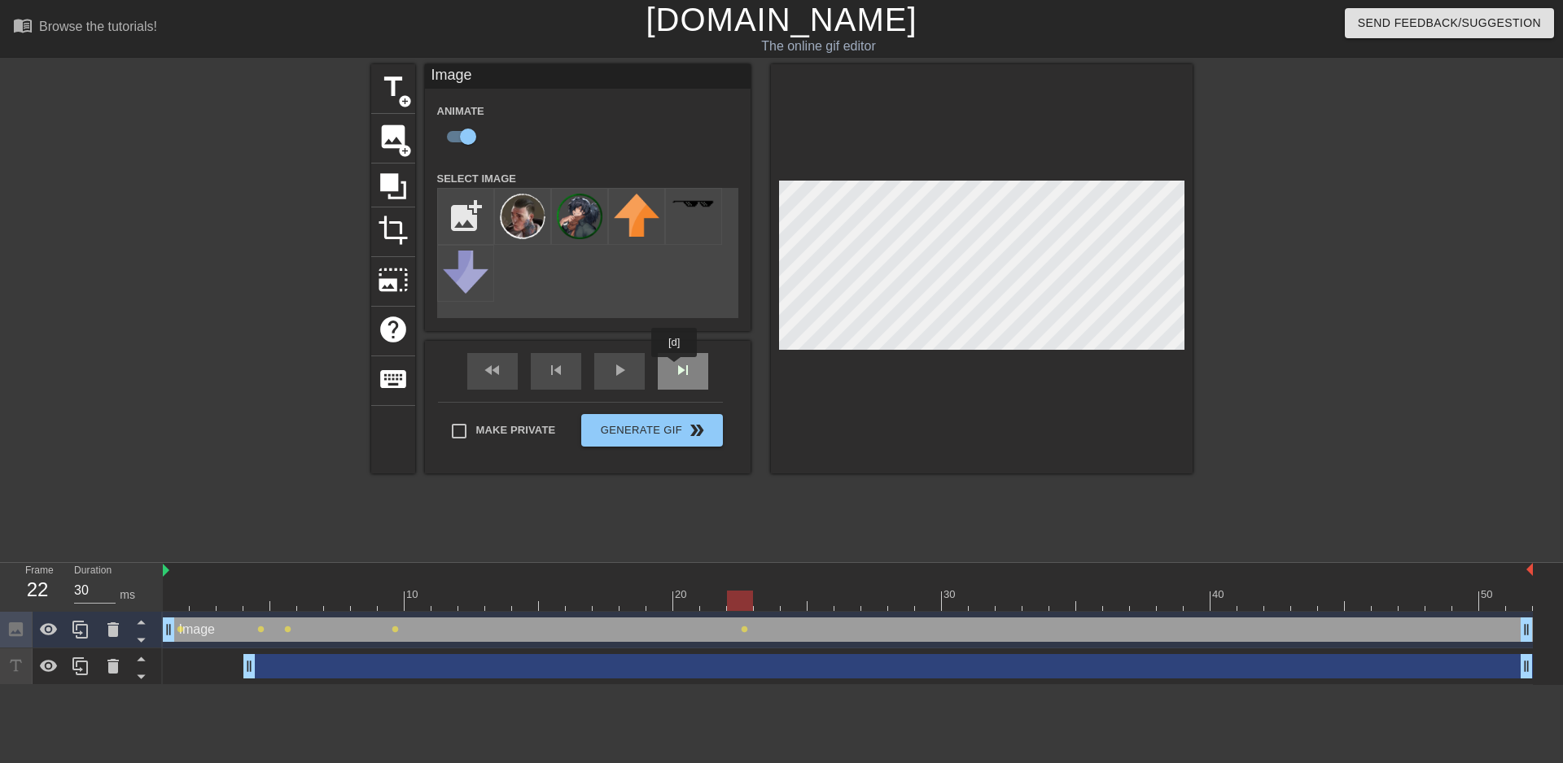
click at [675, 369] on div "fast_rewind skip_previous play_arrow skip_next" at bounding box center [587, 371] width 265 height 61
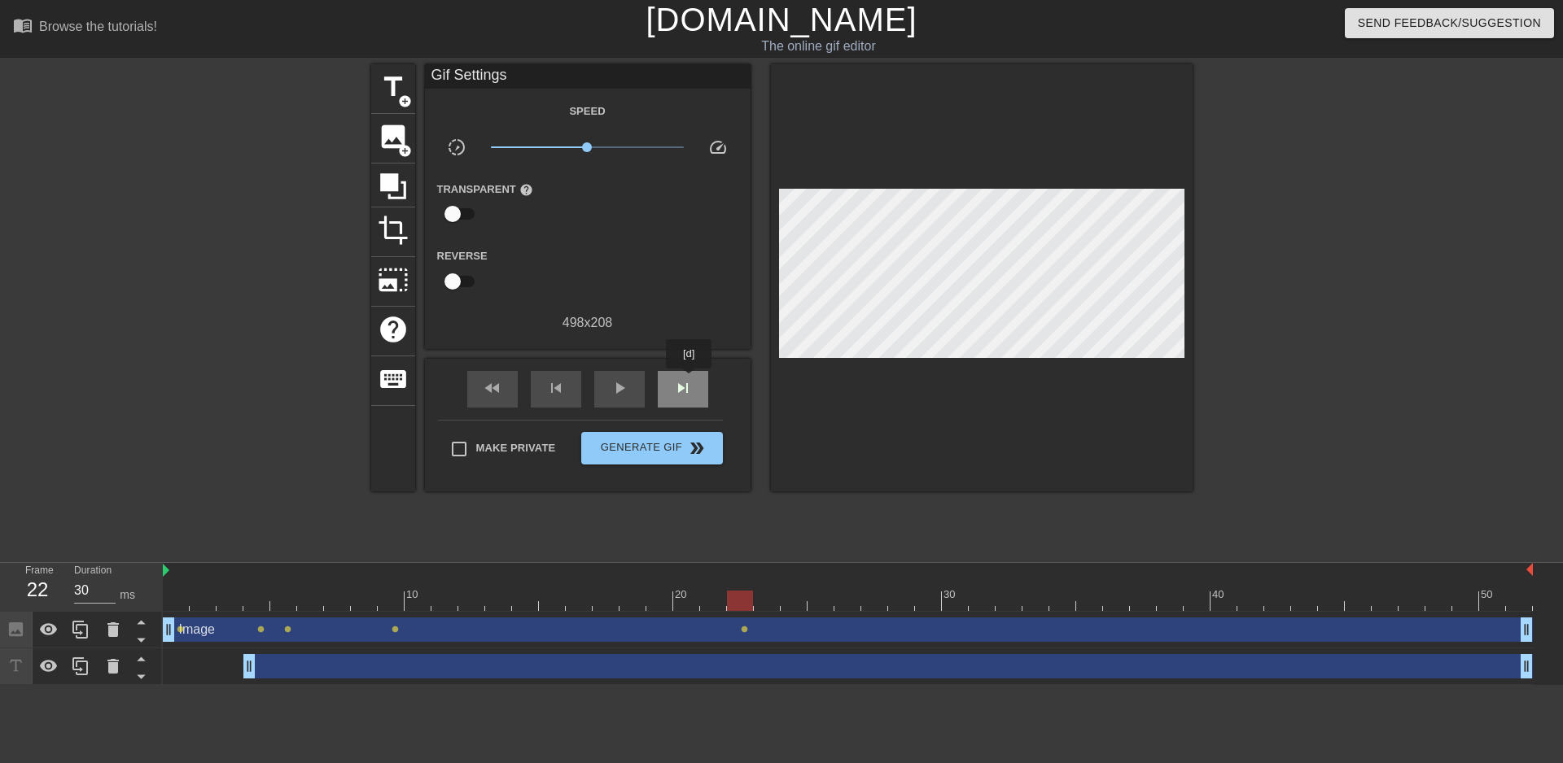
click at [689, 380] on span "skip_next" at bounding box center [683, 388] width 20 height 20
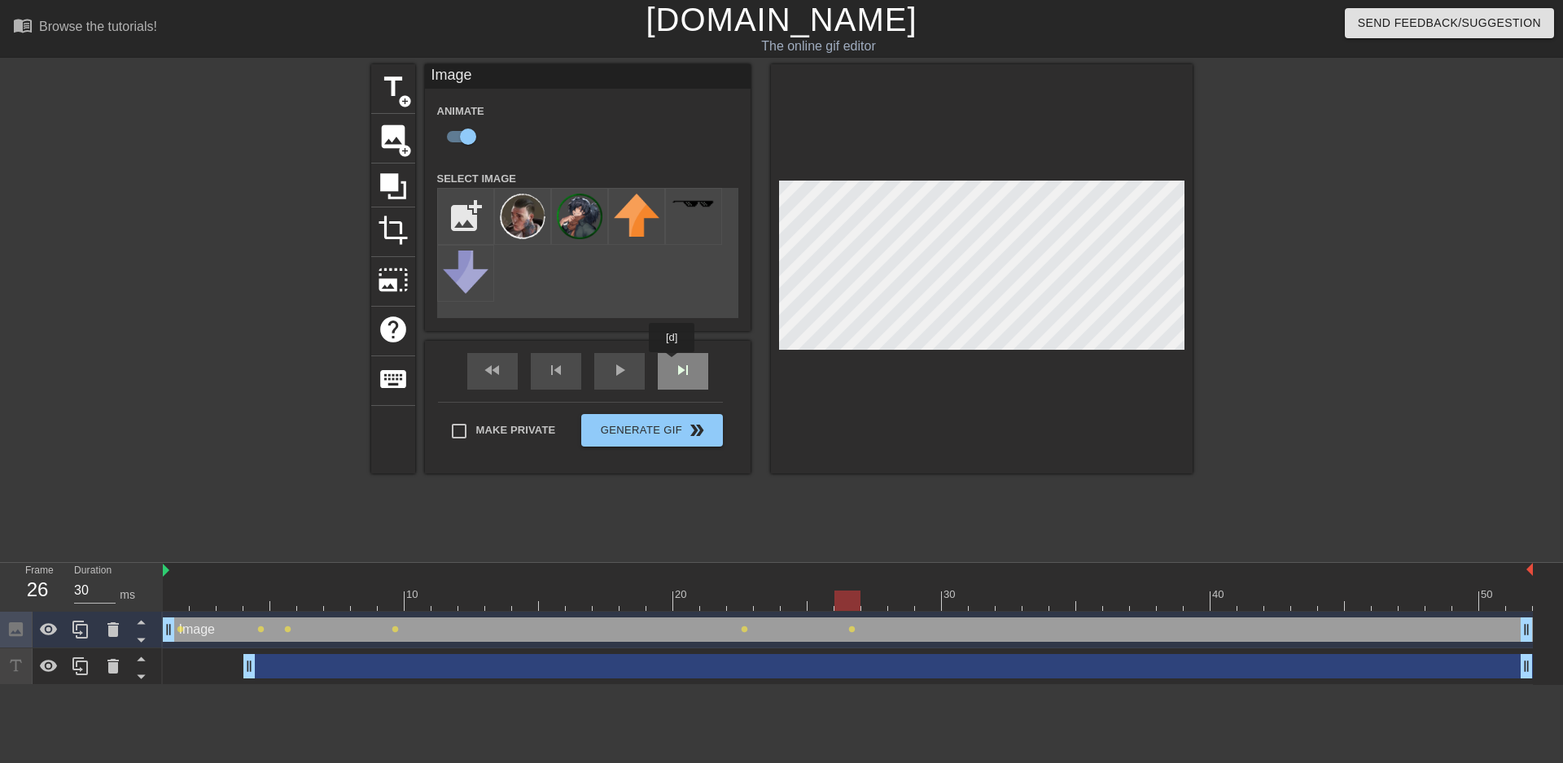
click at [672, 364] on div "fast_rewind skip_previous play_arrow skip_next" at bounding box center [587, 371] width 265 height 61
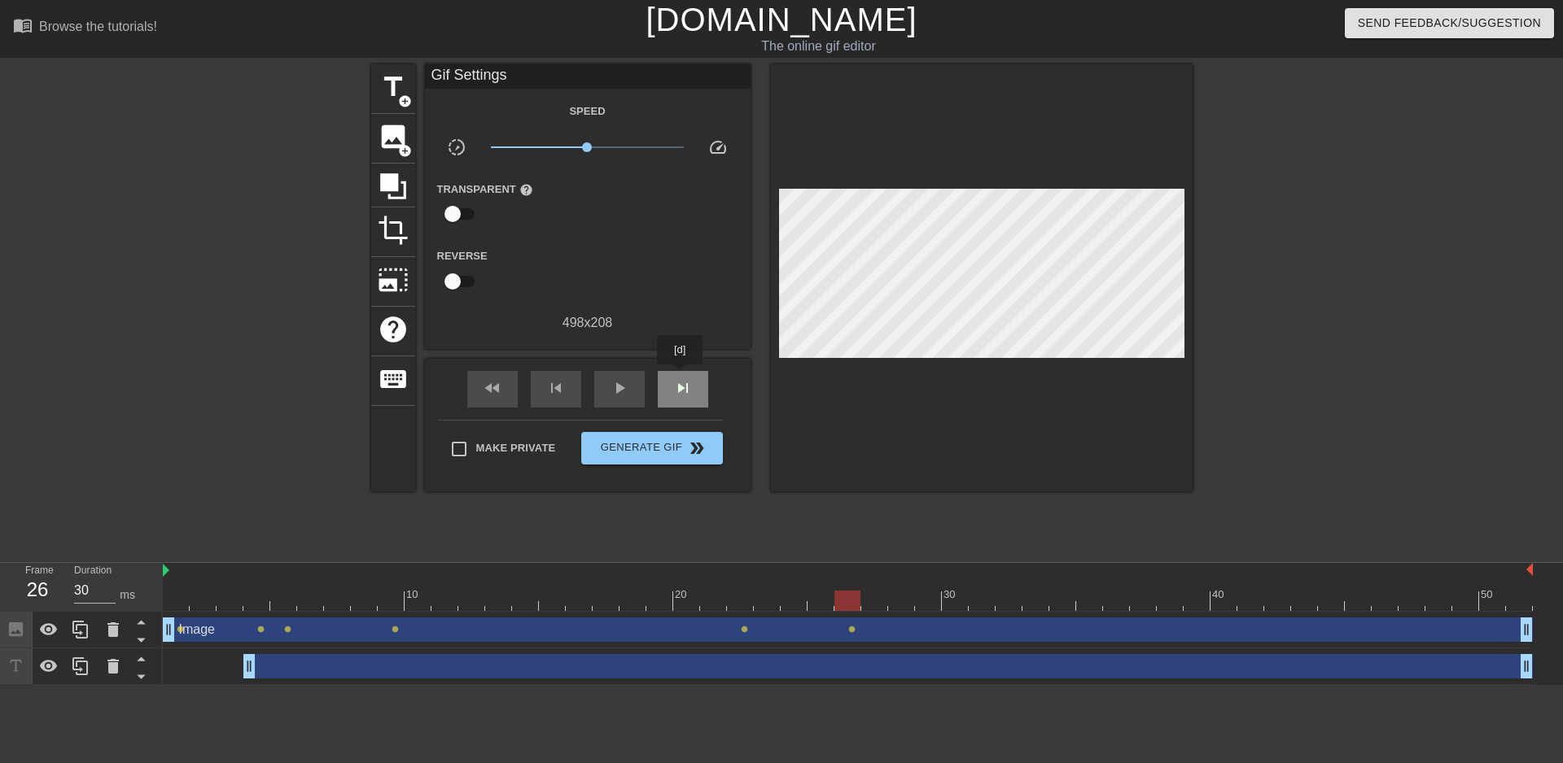
click at [680, 376] on div "skip_next" at bounding box center [683, 389] width 50 height 37
click at [683, 378] on span "skip_next" at bounding box center [683, 388] width 20 height 20
click at [684, 378] on span "skip_next" at bounding box center [683, 388] width 20 height 20
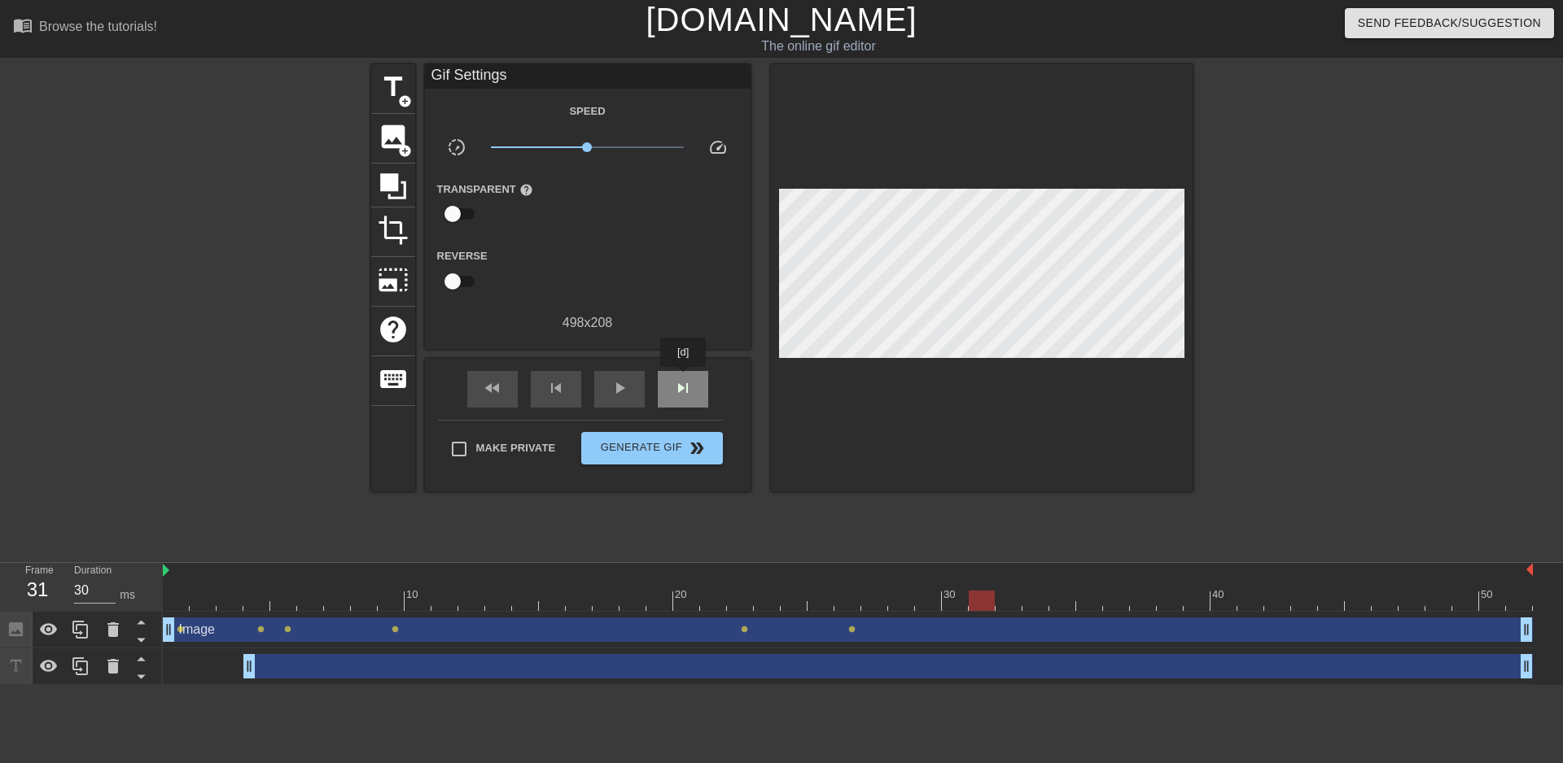
click at [684, 378] on span "skip_next" at bounding box center [683, 388] width 20 height 20
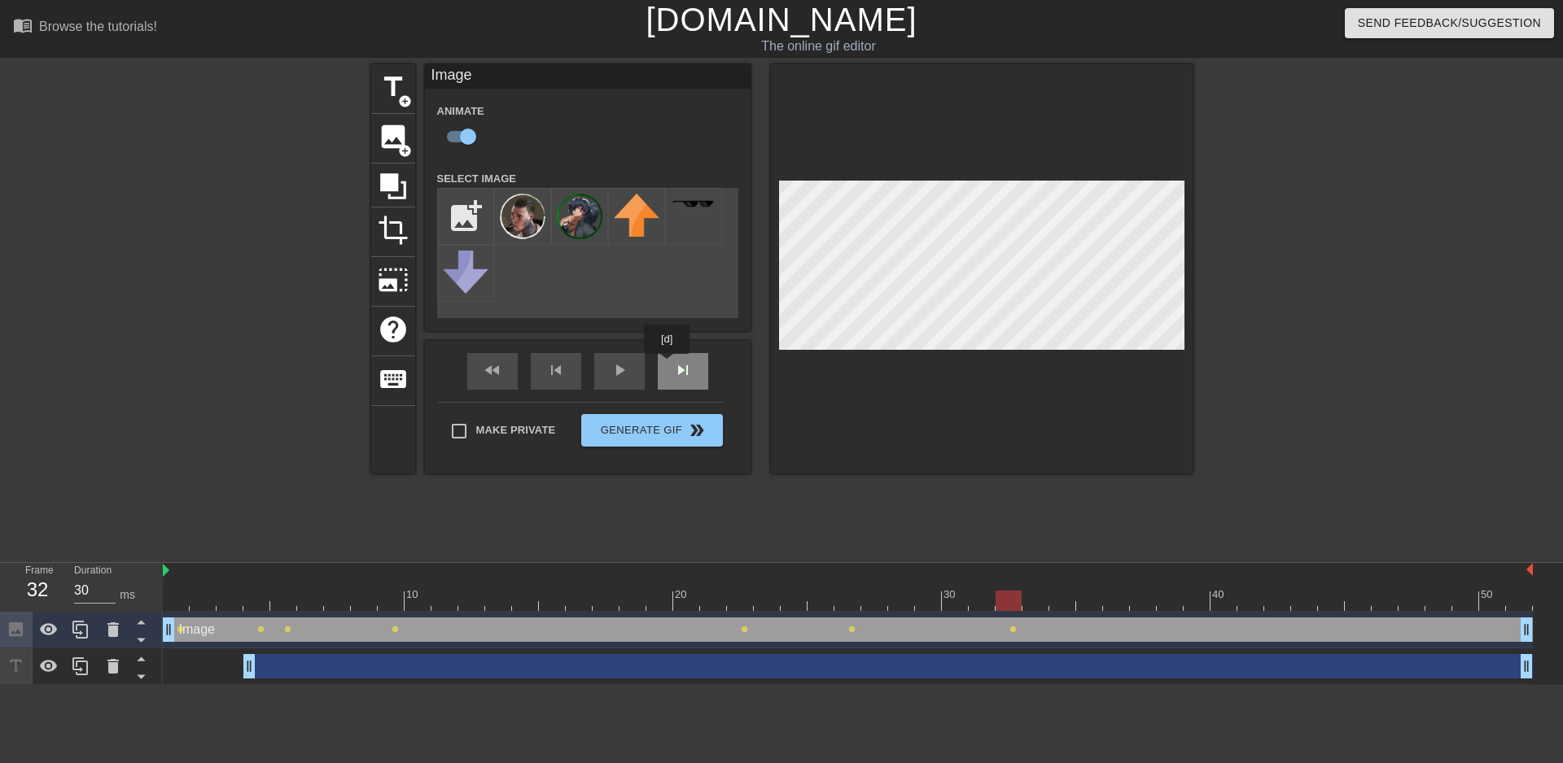
click at [675, 368] on div "fast_rewind skip_previous play_arrow skip_next" at bounding box center [587, 371] width 265 height 61
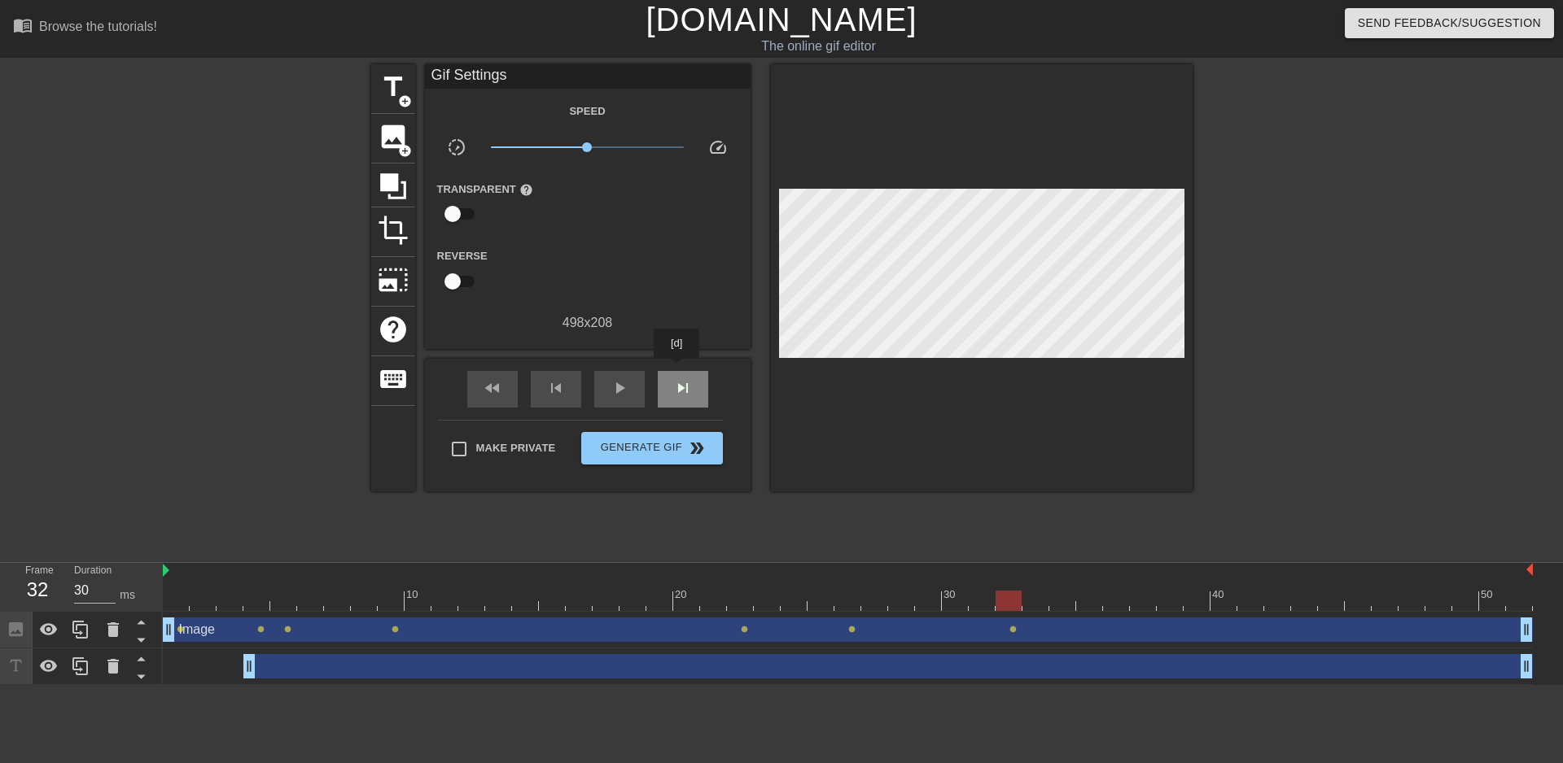
click at [678, 371] on div "skip_next" at bounding box center [683, 389] width 50 height 37
click at [672, 372] on div "skip_next" at bounding box center [683, 389] width 50 height 37
click at [678, 373] on div "skip_next" at bounding box center [683, 389] width 50 height 37
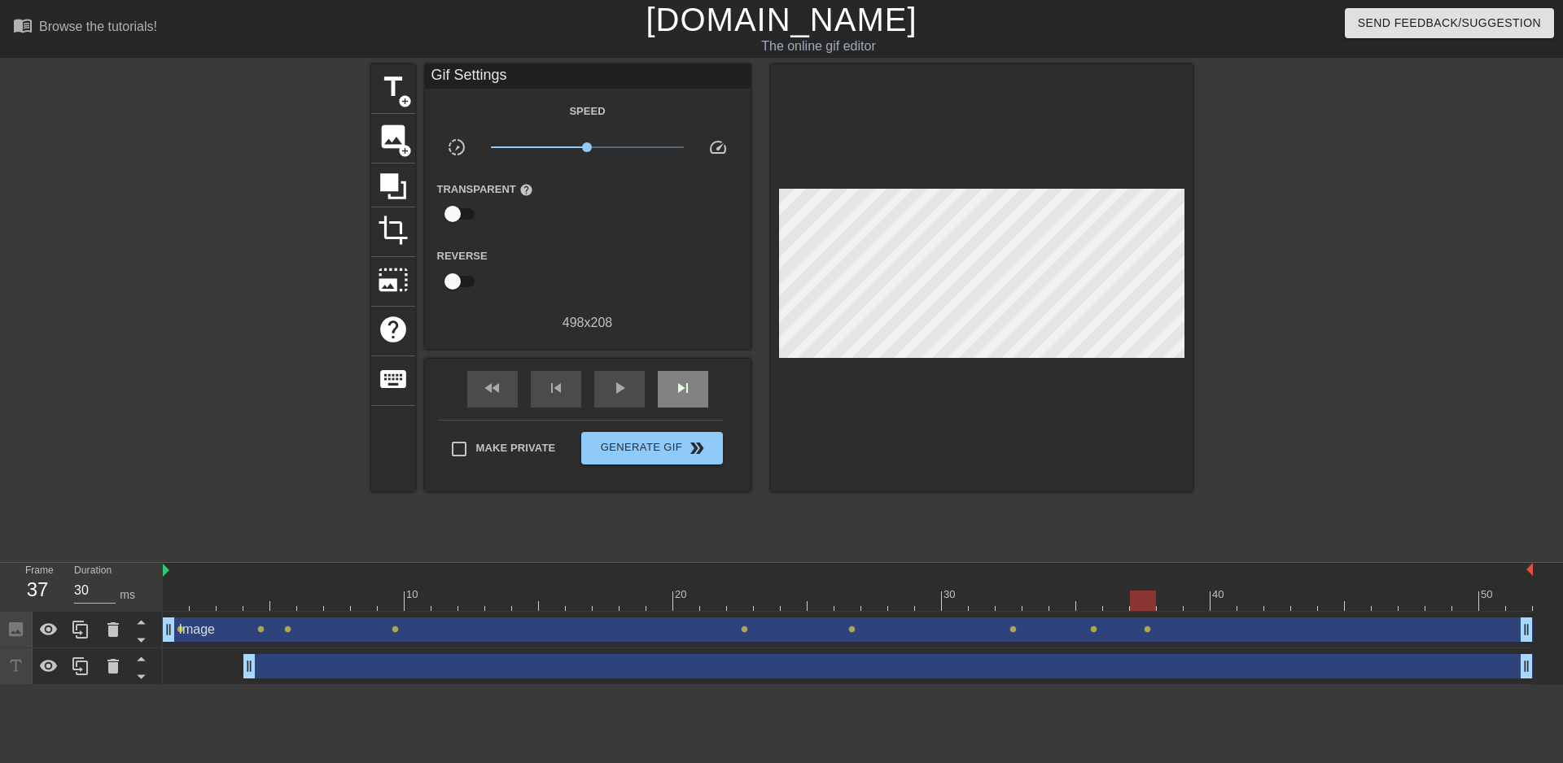
click at [695, 365] on div "fast_rewind skip_previous play_arrow skip_next" at bounding box center [587, 389] width 265 height 61
click at [693, 371] on div "skip_next" at bounding box center [683, 389] width 50 height 37
click at [693, 373] on div "skip_next" at bounding box center [683, 389] width 50 height 37
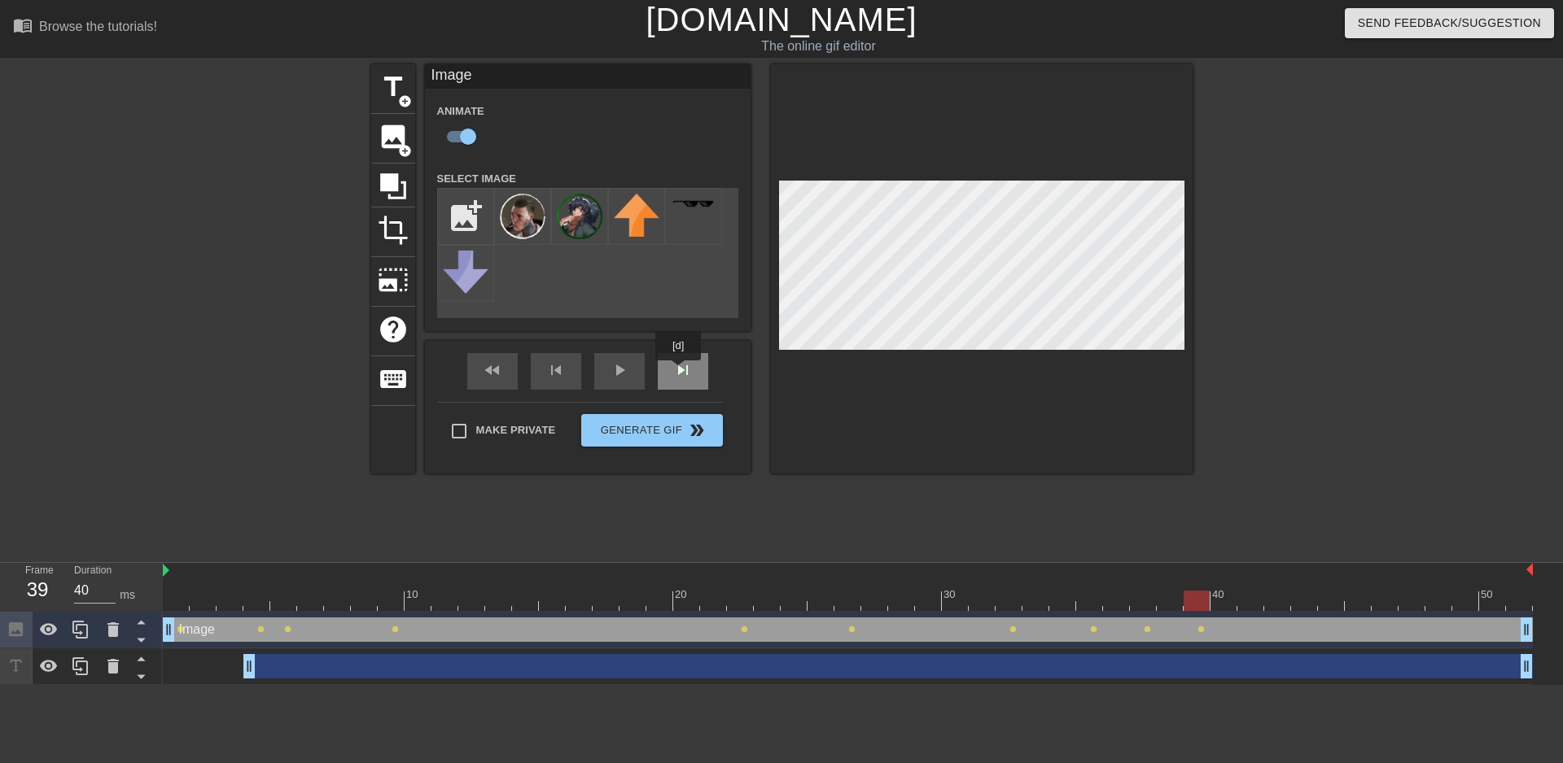
click at [679, 372] on div "skip_next" at bounding box center [683, 371] width 50 height 37
type input "30"
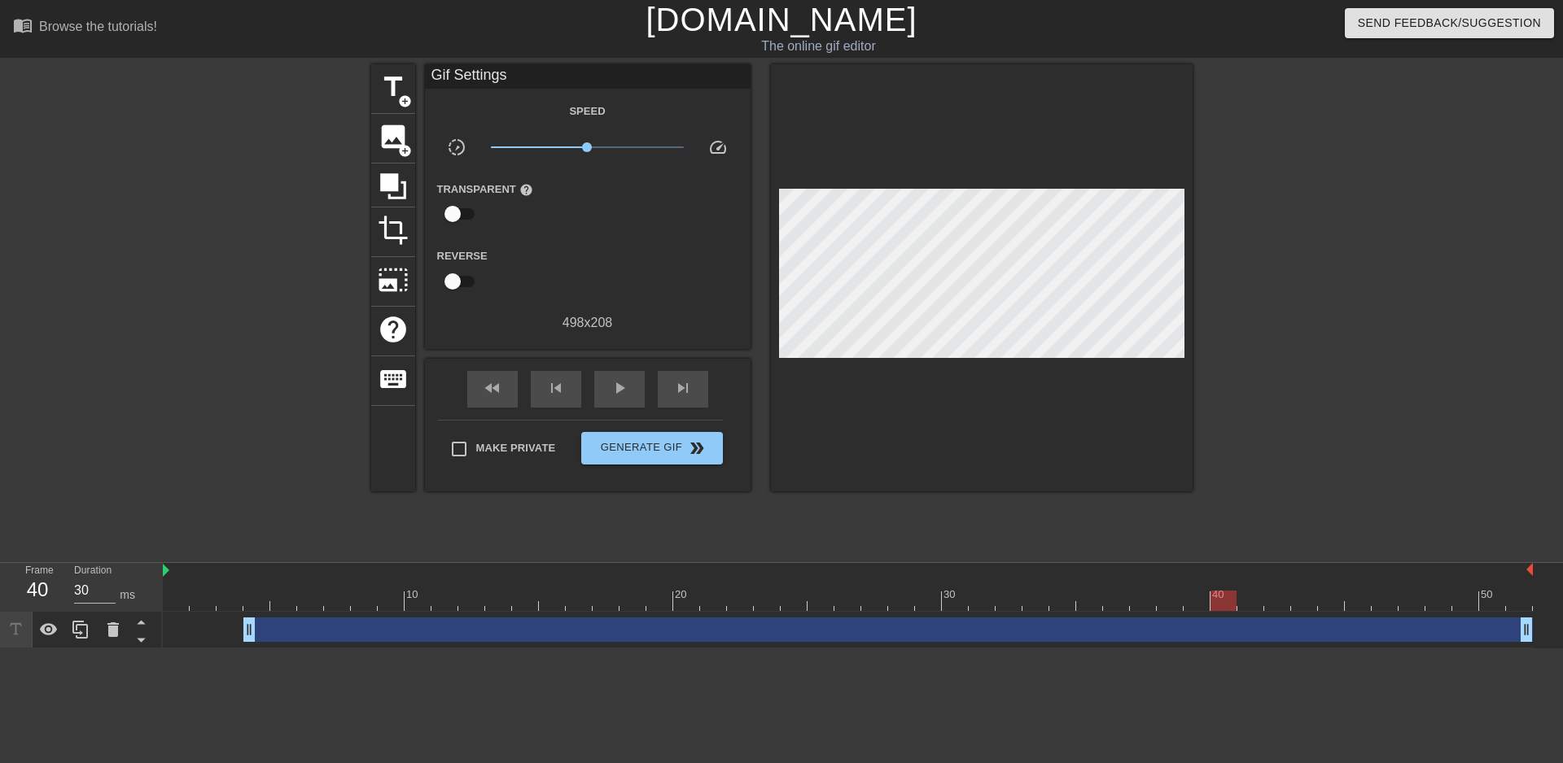
click at [614, 249] on div "Reverse" at bounding box center [588, 271] width 326 height 51
